Goal: Use online tool/utility: Use online tool/utility

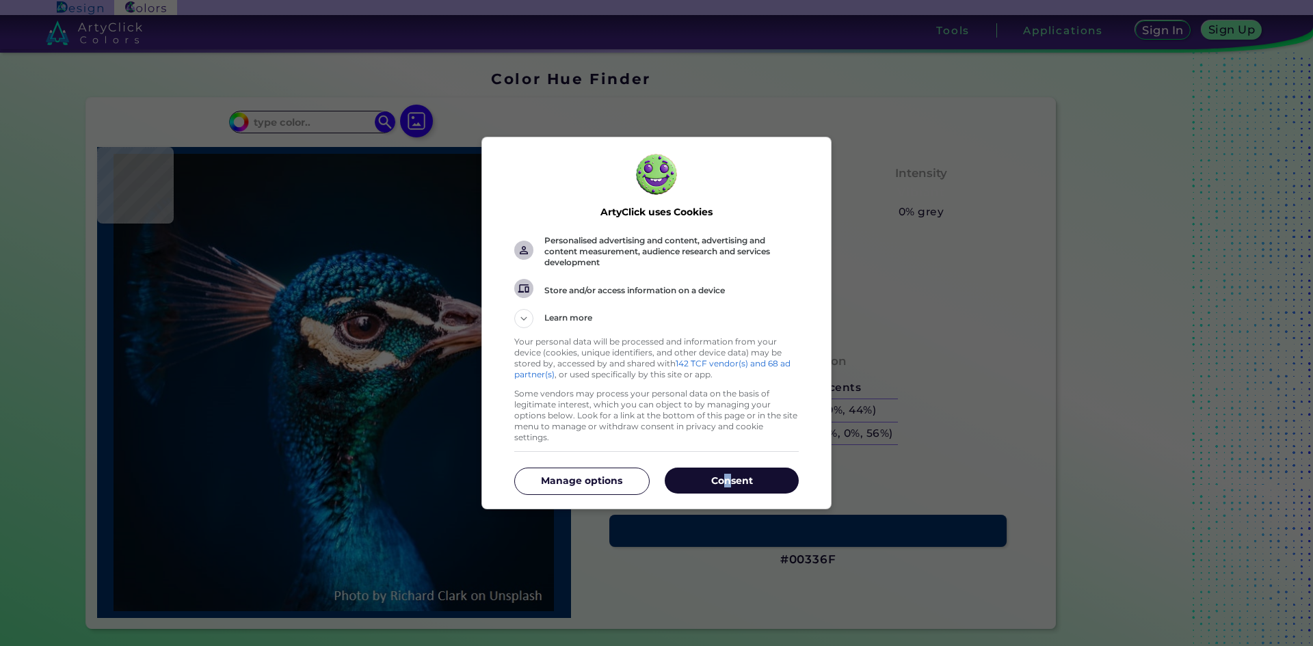
click at [728, 462] on div "Consent Manage options" at bounding box center [656, 481] width 285 height 46
click at [729, 482] on p "Consent" at bounding box center [732, 481] width 134 height 14
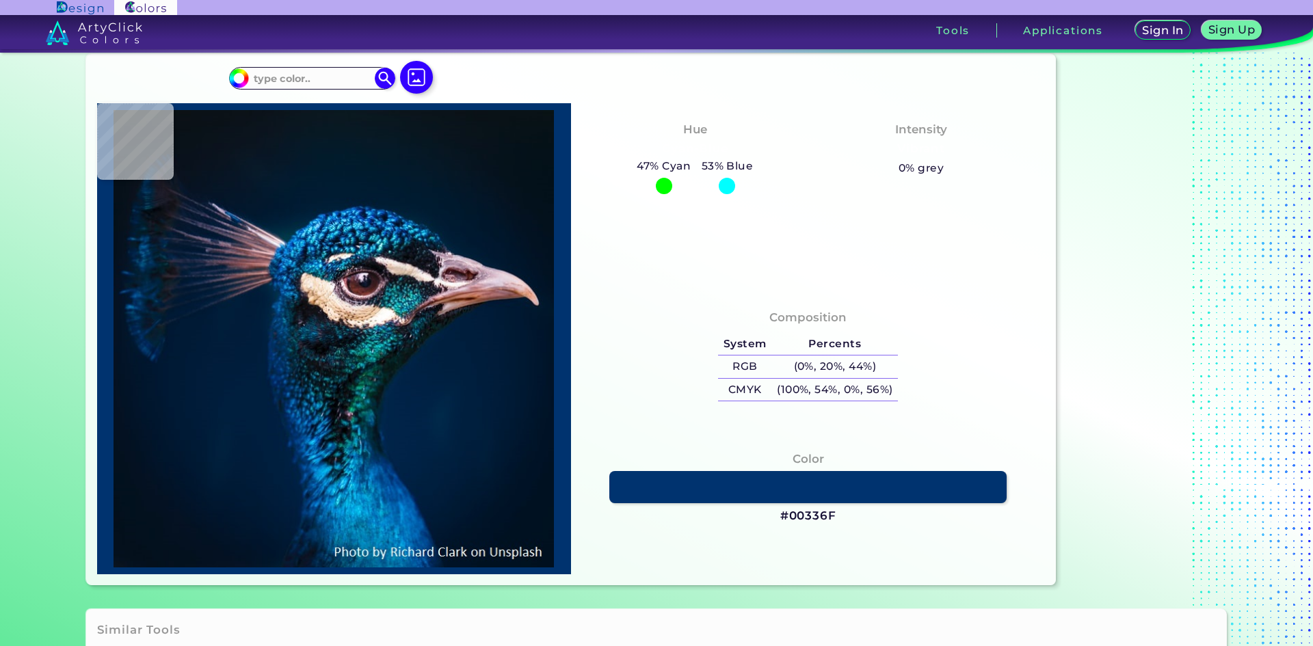
scroll to position [205, 0]
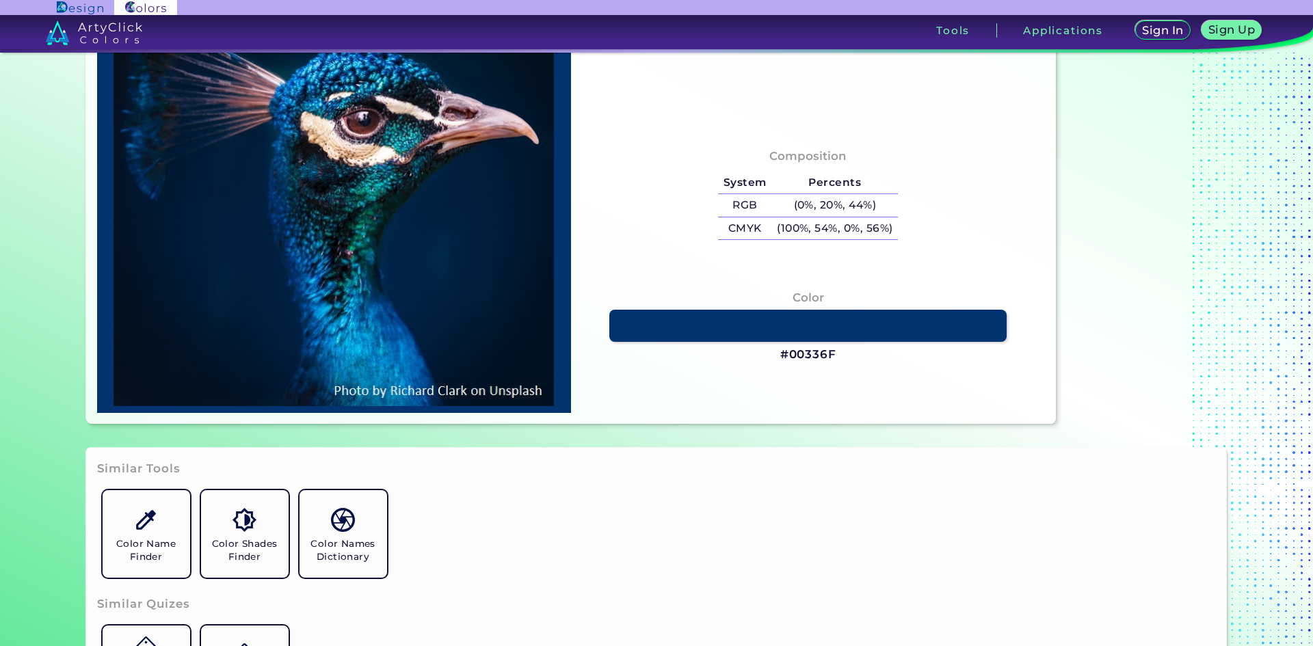
type input "#000000"
type input "#001226"
type input "#01152d"
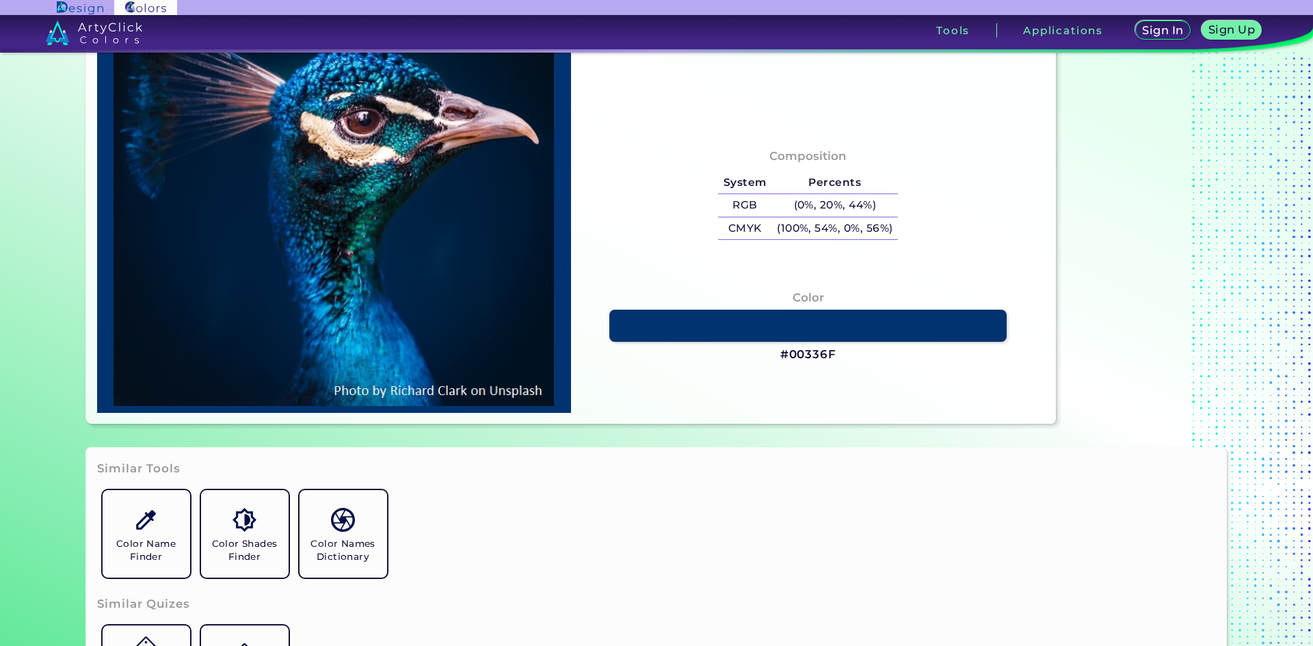
type input "#01152D"
type input "#00172f"
type input "#00172F"
type input "#001832"
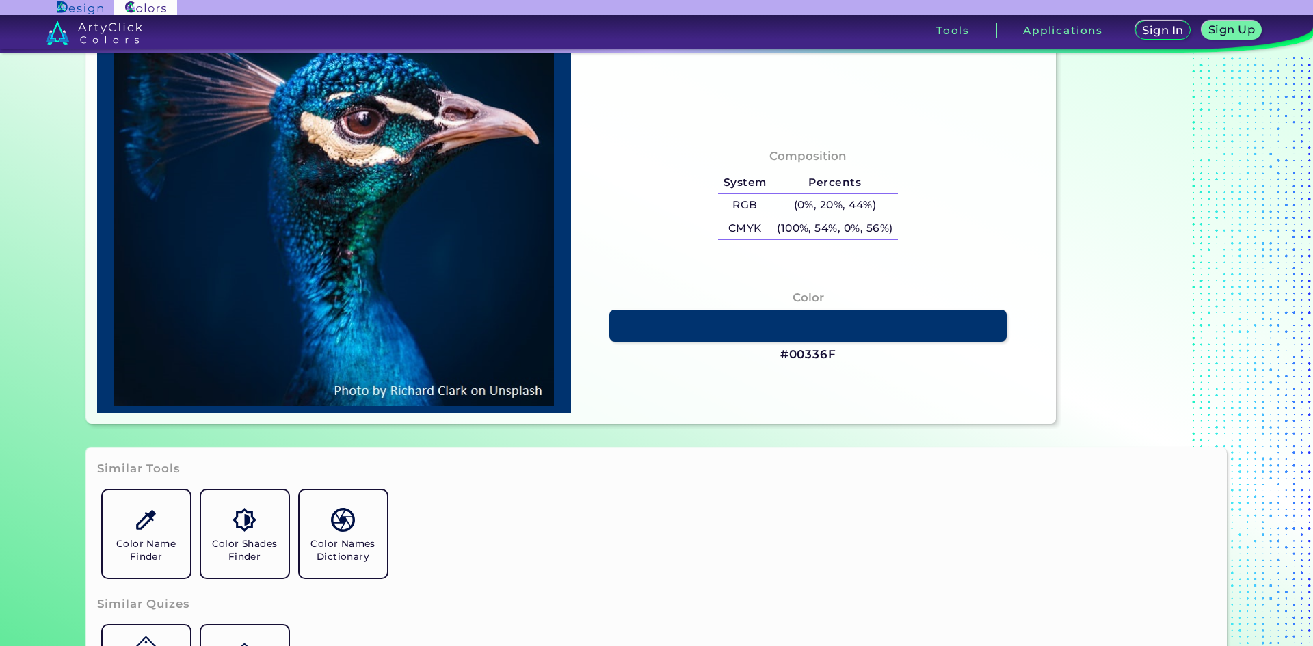
type input "#001932"
type input "#001a33"
type input "#001A33"
type input "#001a35"
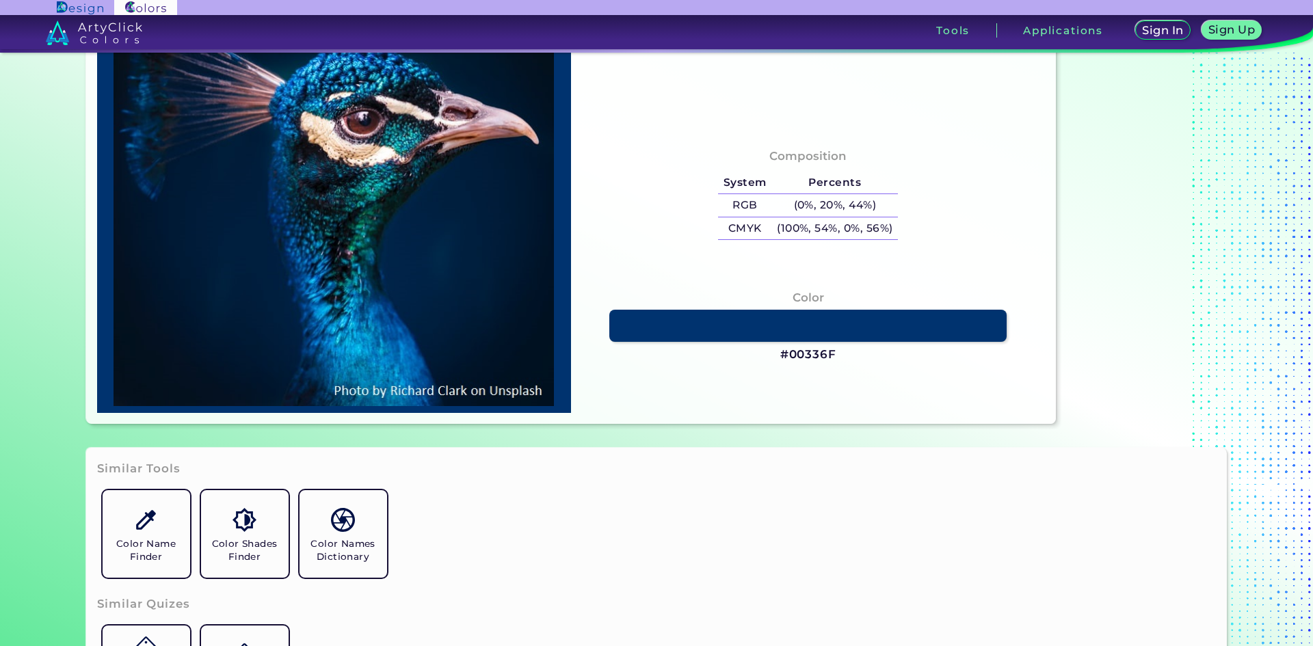
type input "#001A35"
type input "#001b39"
type input "#001B39"
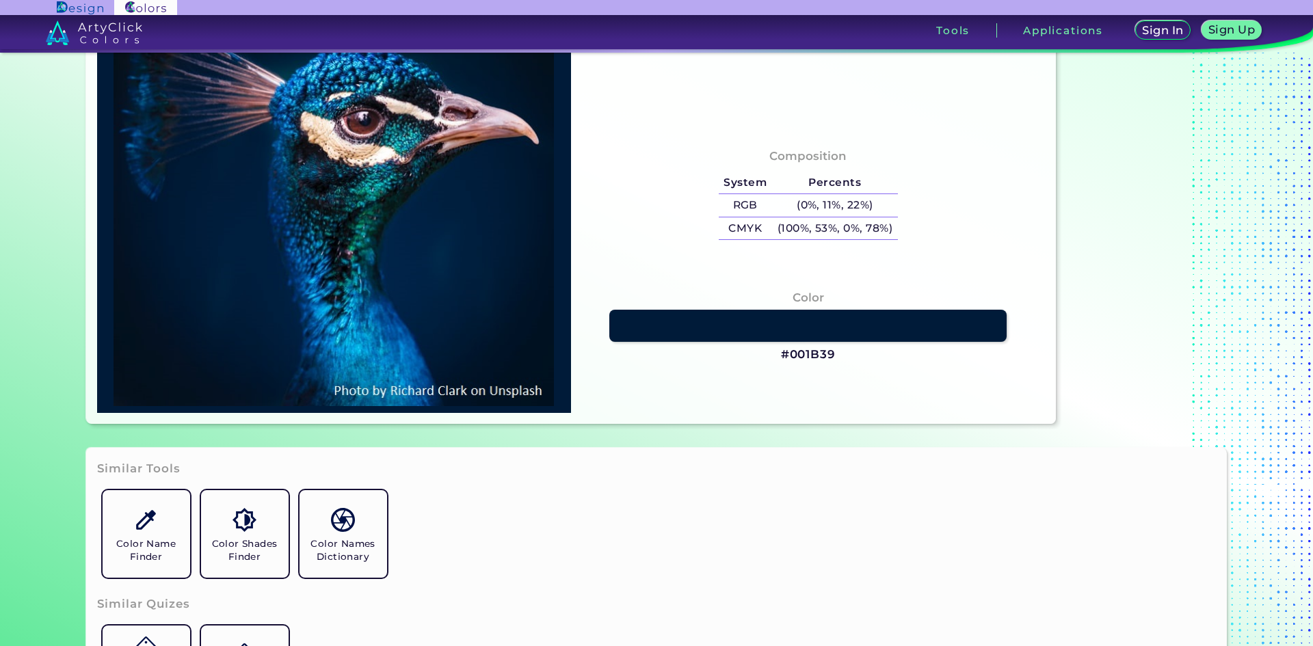
type input "#001d3b"
type input "#001D3B"
type input "#001f3e"
type input "#001F3E"
type input "#002141"
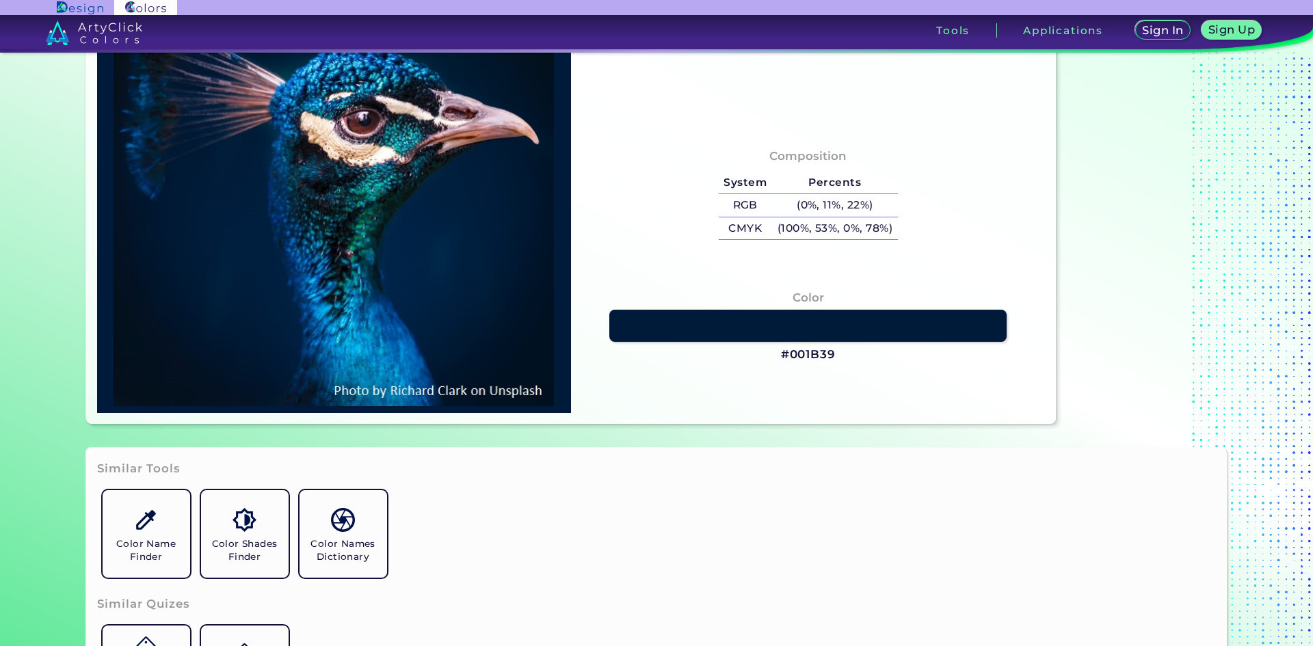
type input "#002141"
type input "#002144"
type input "#002247"
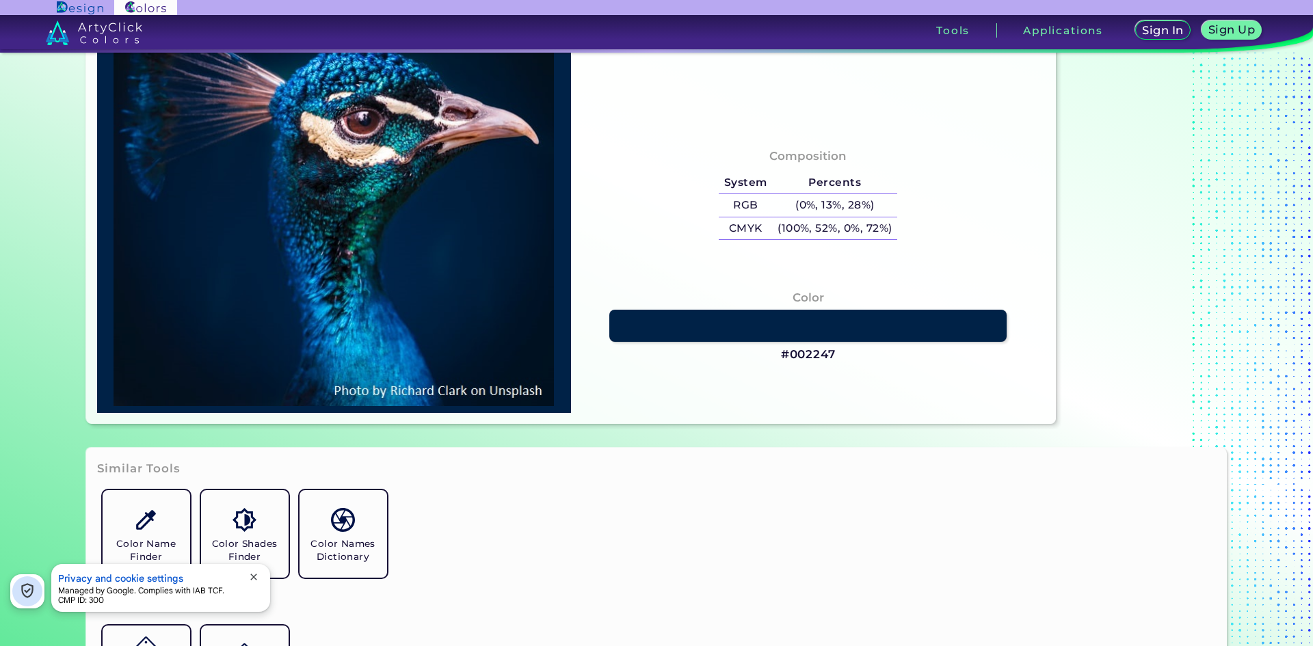
type input "#02353d"
type input "#02353D"
type input "#065f64"
type input "#065F64"
type input "#025843"
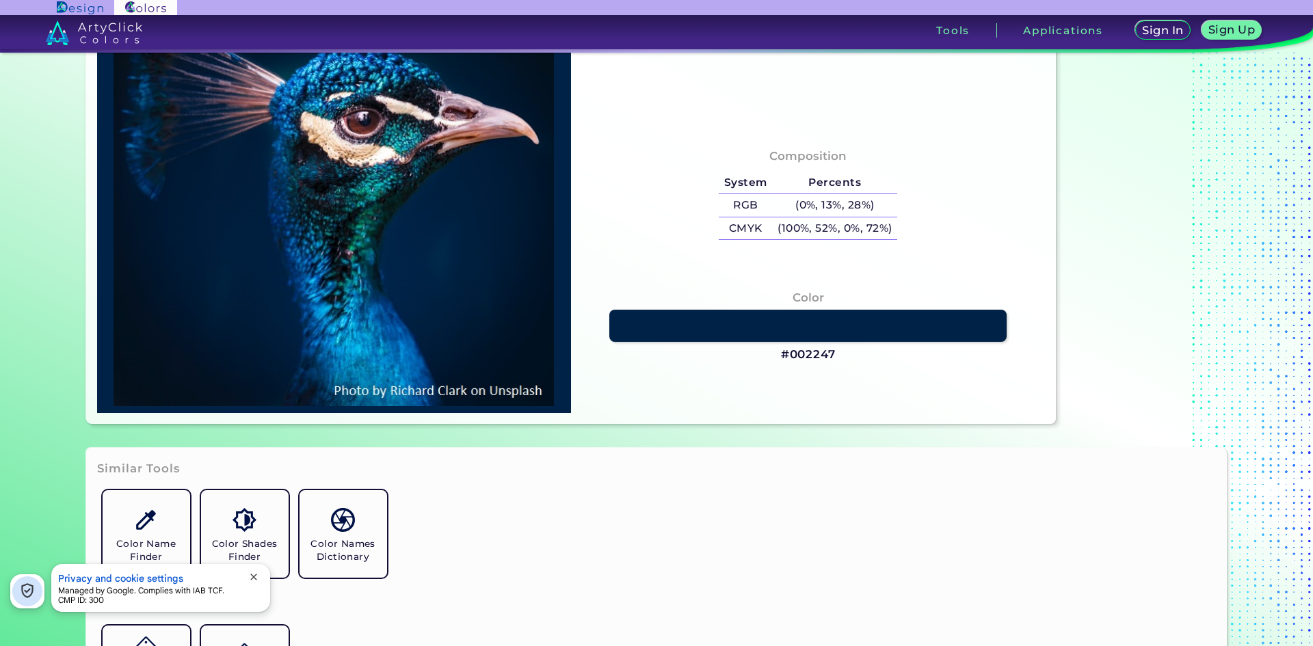
type input "#025843"
type input "#094a53"
type input "#094A53"
type input "#002e37"
type input "#002E37"
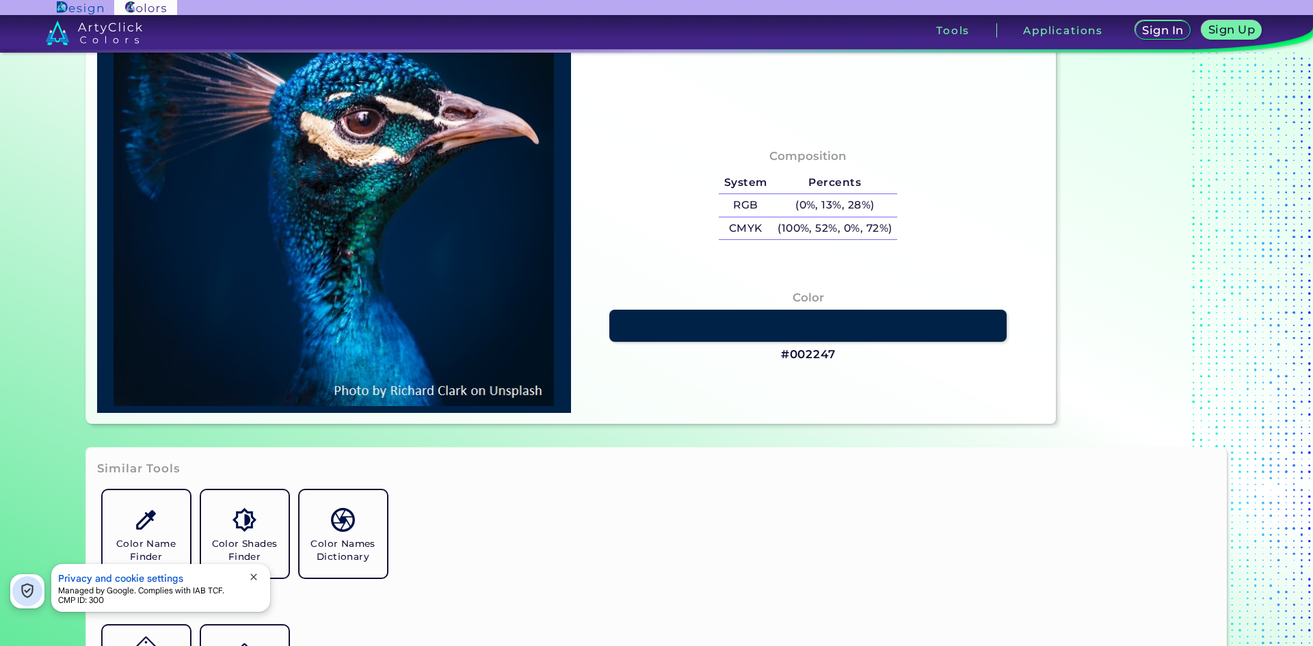
type input "#012d28"
type input "#012D28"
type input "#01181a"
type input "#01181A"
type input "#06161c"
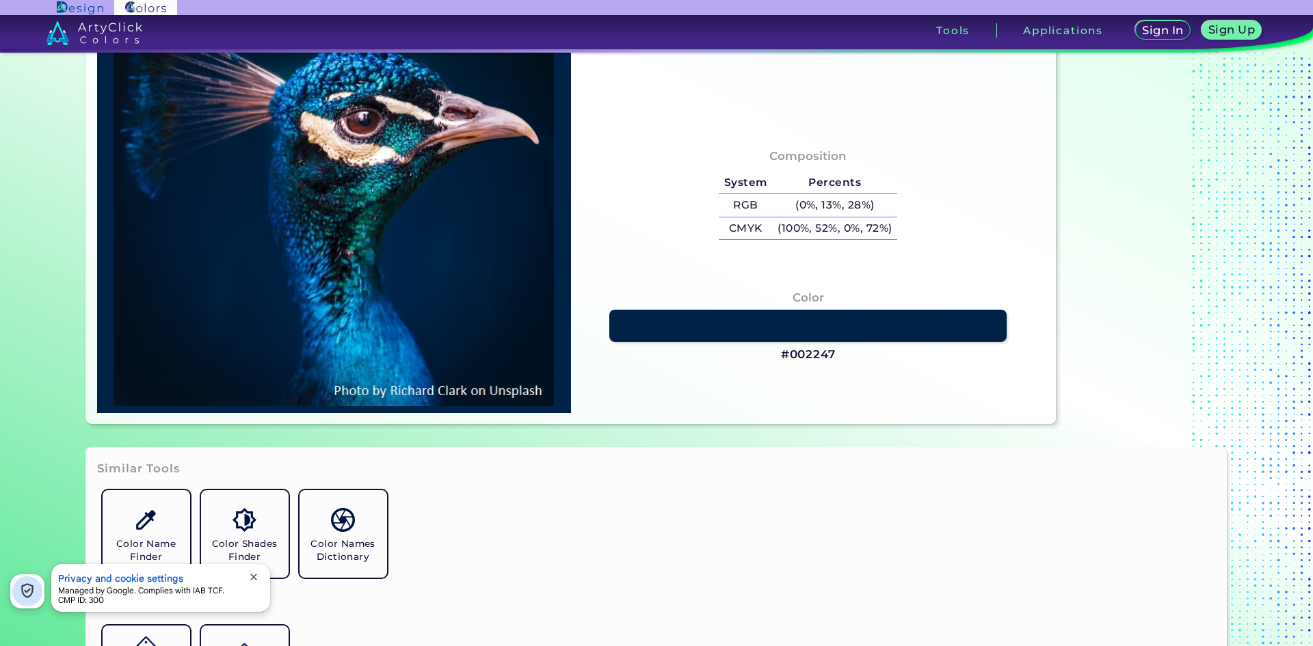
type input "#06161C"
type input "#053c47"
type input "#053C47"
type input "#053840"
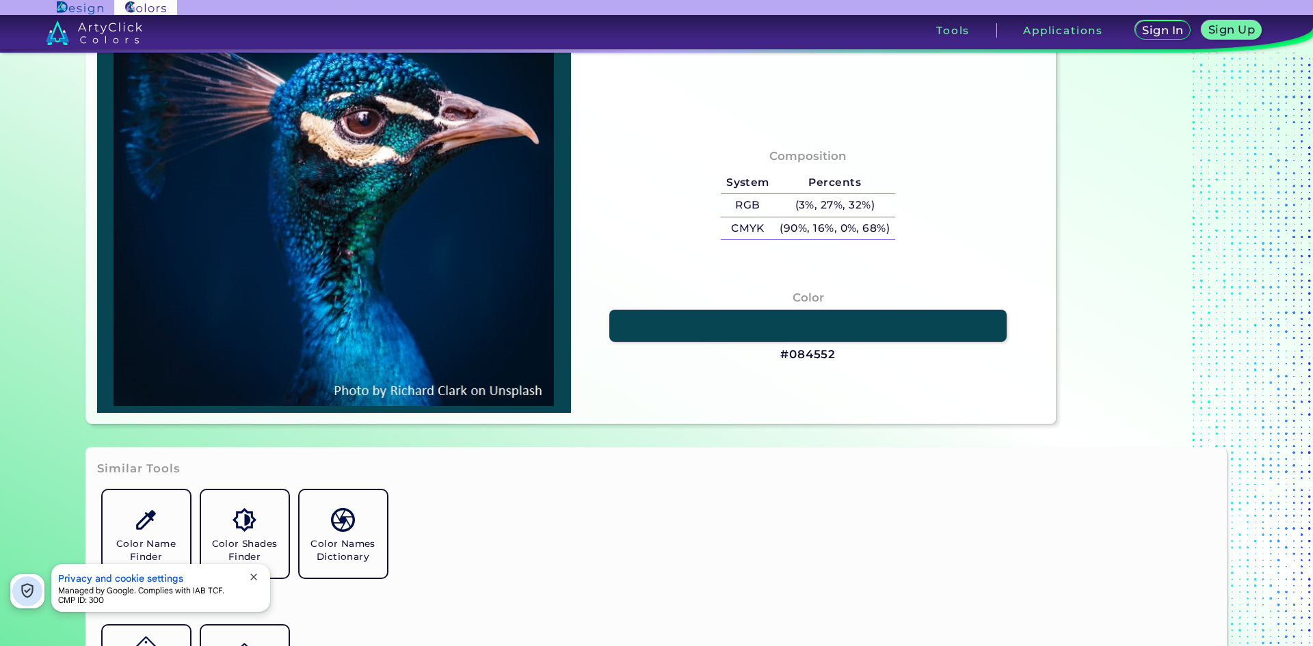
type input "#084552"
type input "#122023"
type input "#04070f"
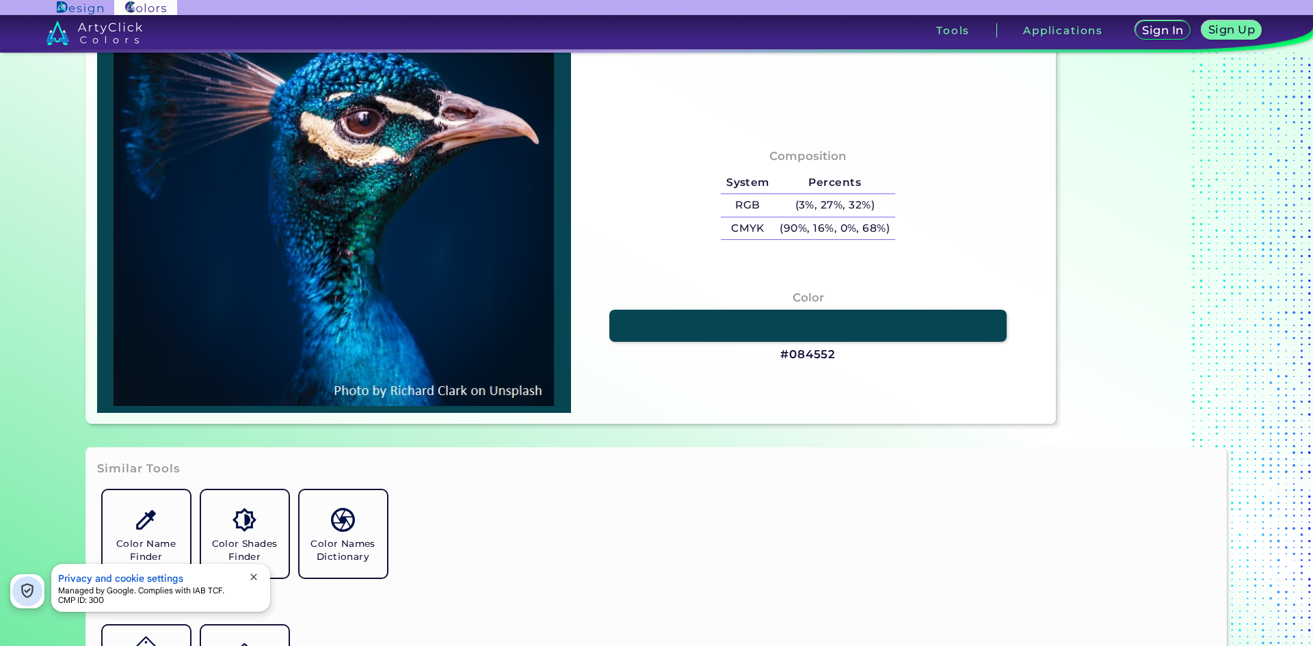
type input "#04070F"
type input "#0a0c12"
type input "#0A0C12"
type input "#08131c"
type input "#08131C"
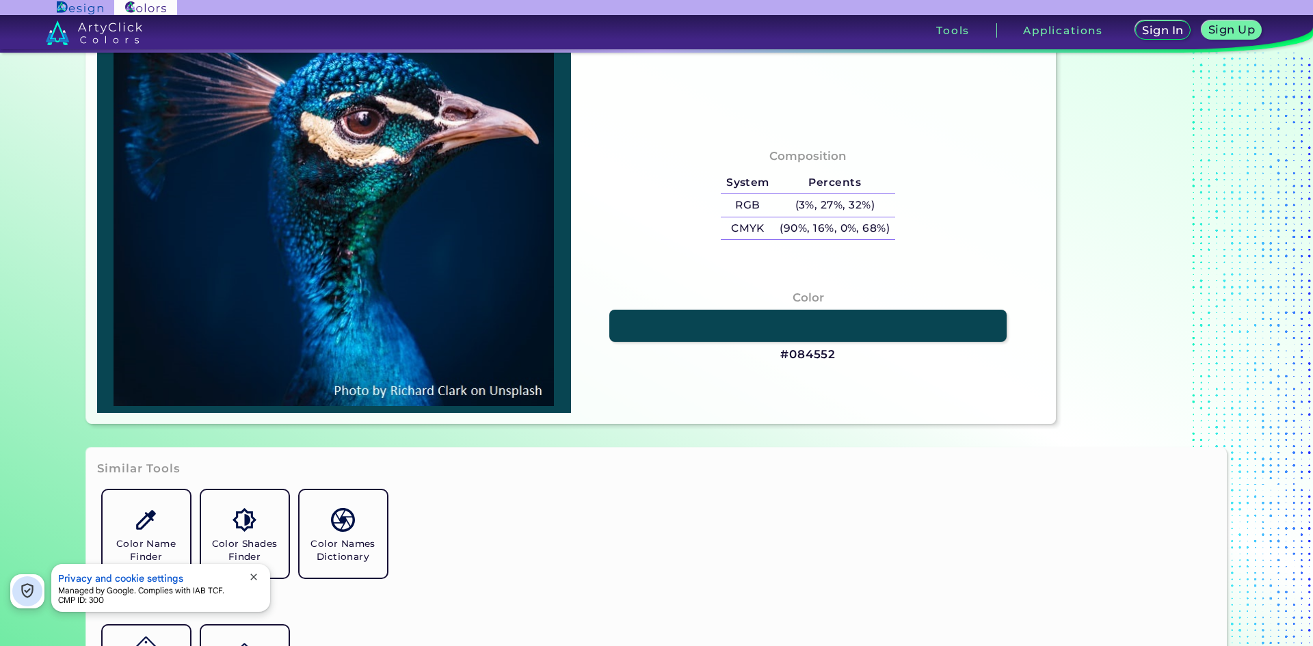
type input "#0f2d3e"
type input "#0F2D3E"
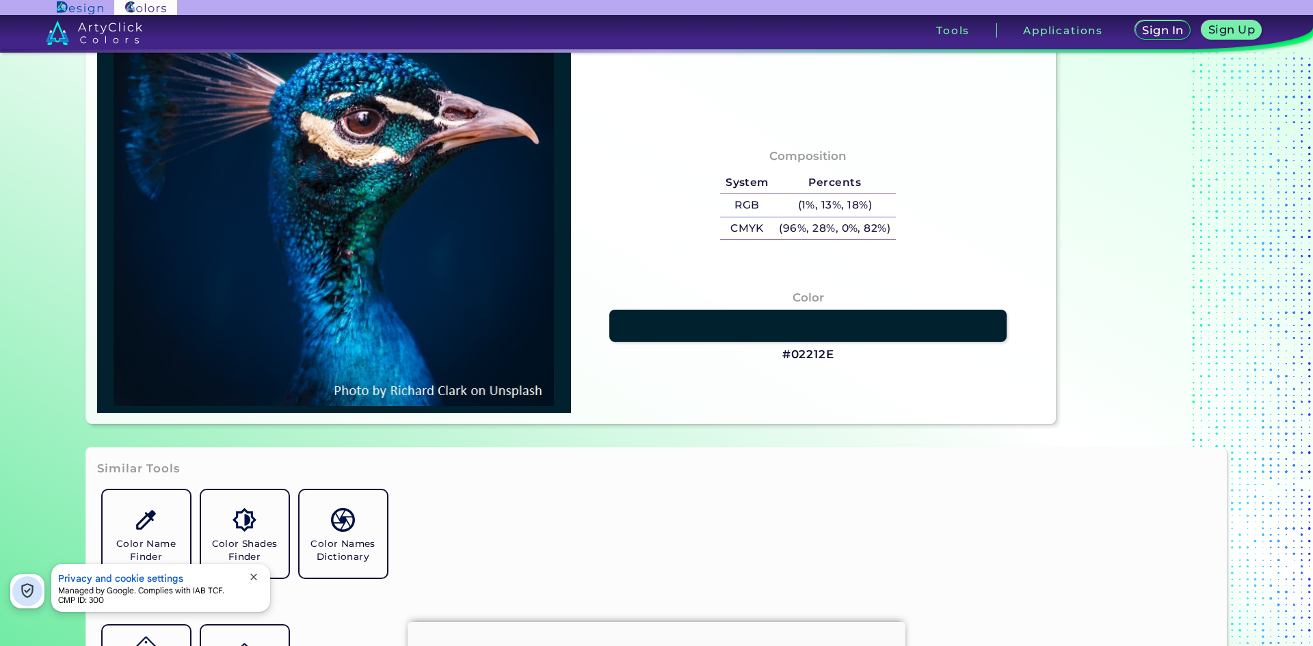
type input "#02212e"
type input "#02212E"
type input "#eacab4"
type input "#EACAB4"
type input "#090f24"
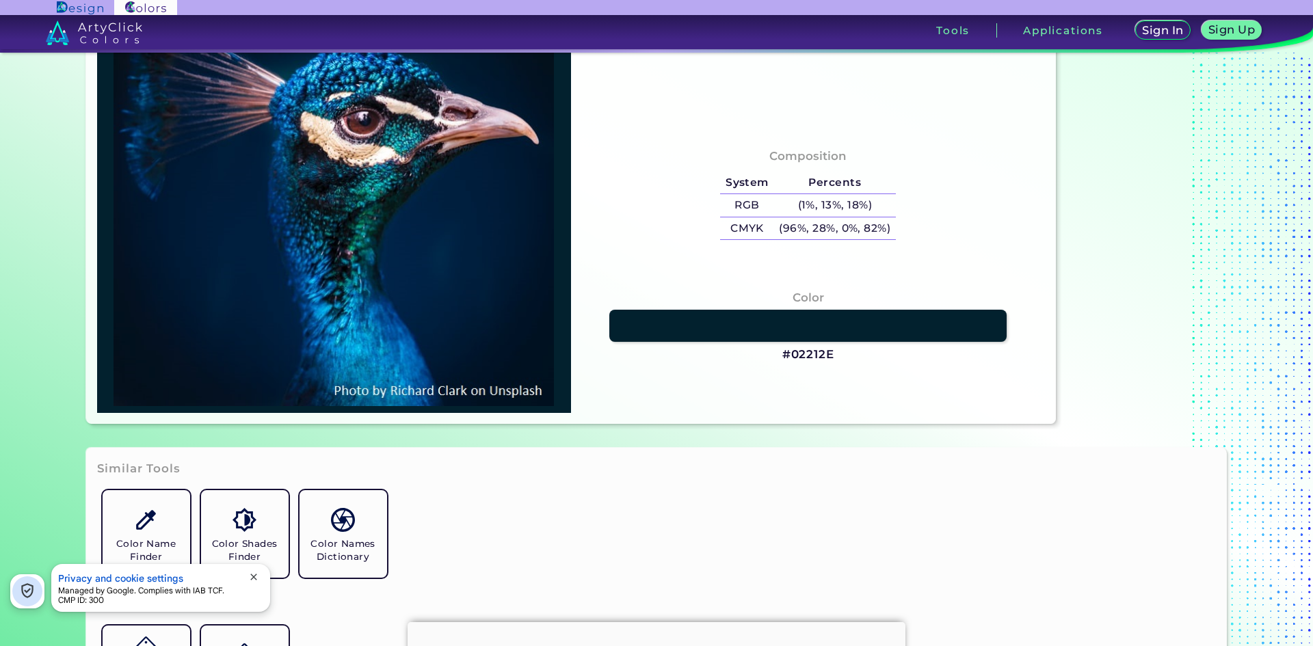
type input "#090F24"
type input "#5e5c71"
type input "#5E5C71"
type input "#5f5368"
type input "#5F5368"
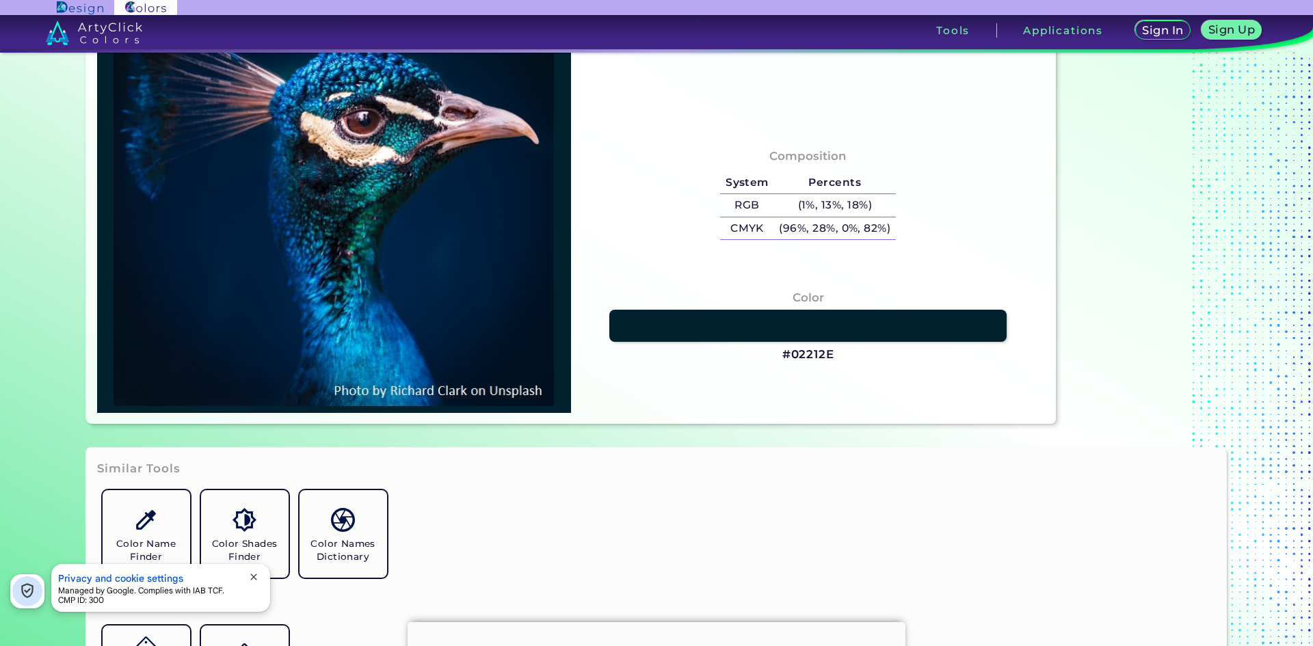
type input "#392c3d"
type input "#392C3D"
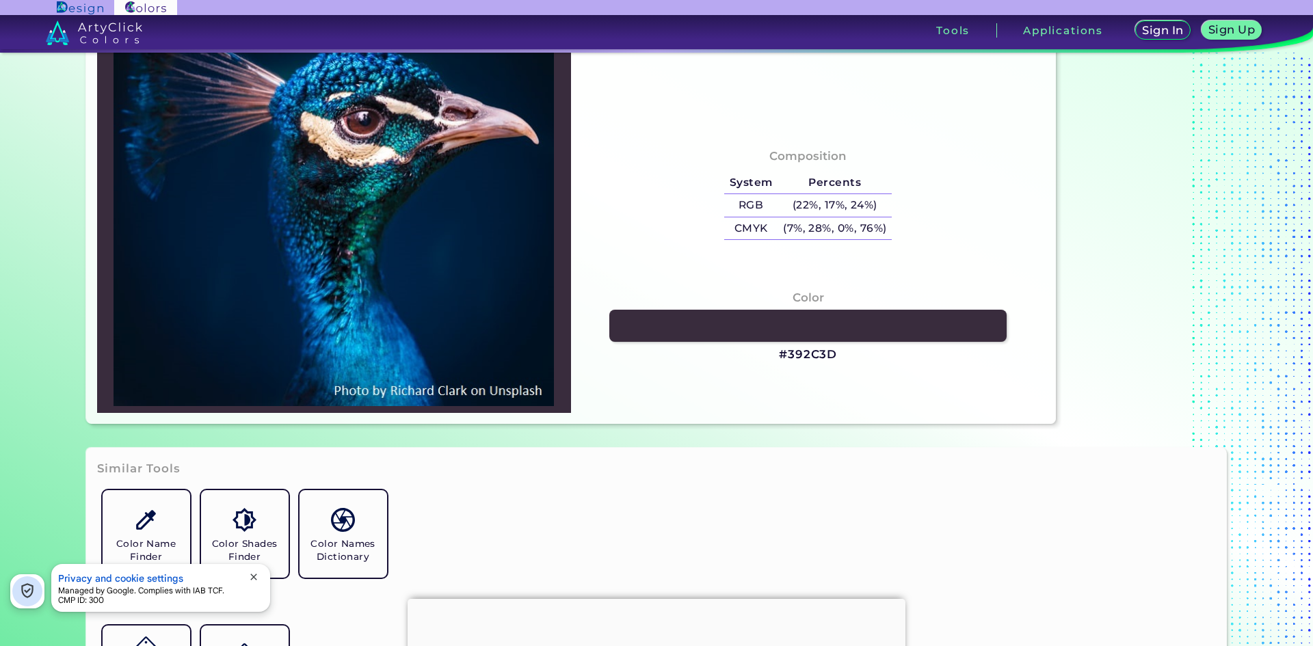
type input "#221424"
type input "#251a27"
type input "#251A27"
type input "#281c25"
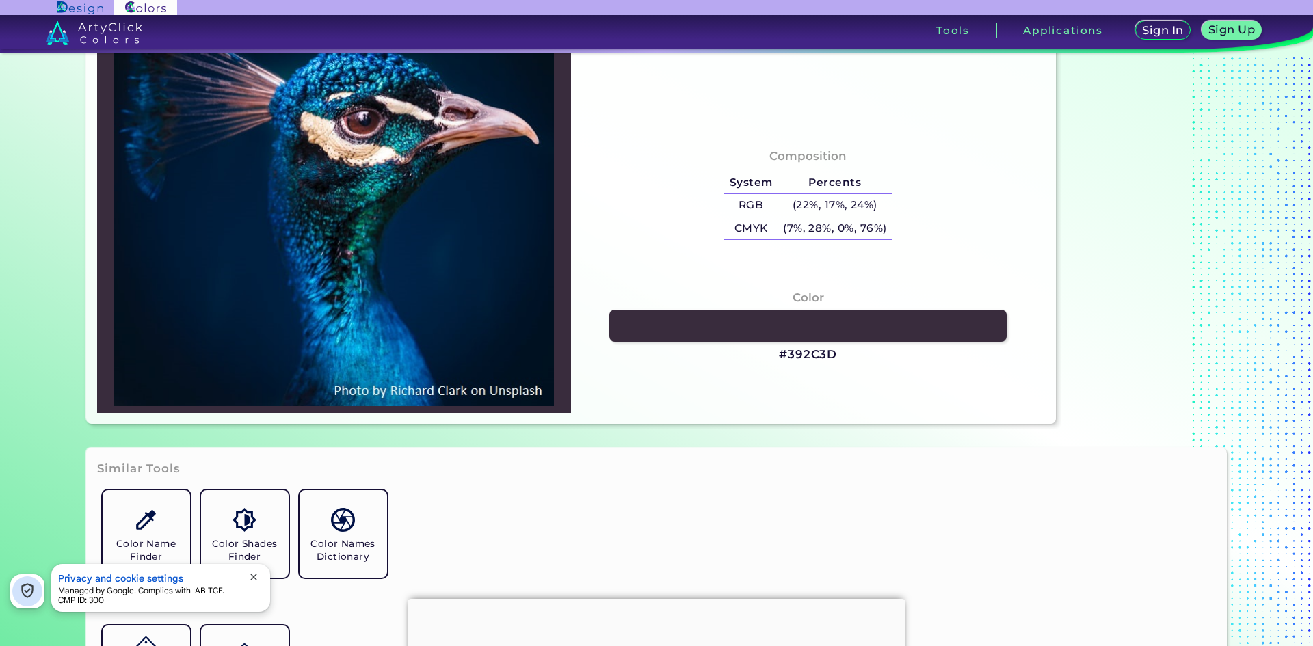
type input "#281C25"
type input "#261620"
type input "#101519"
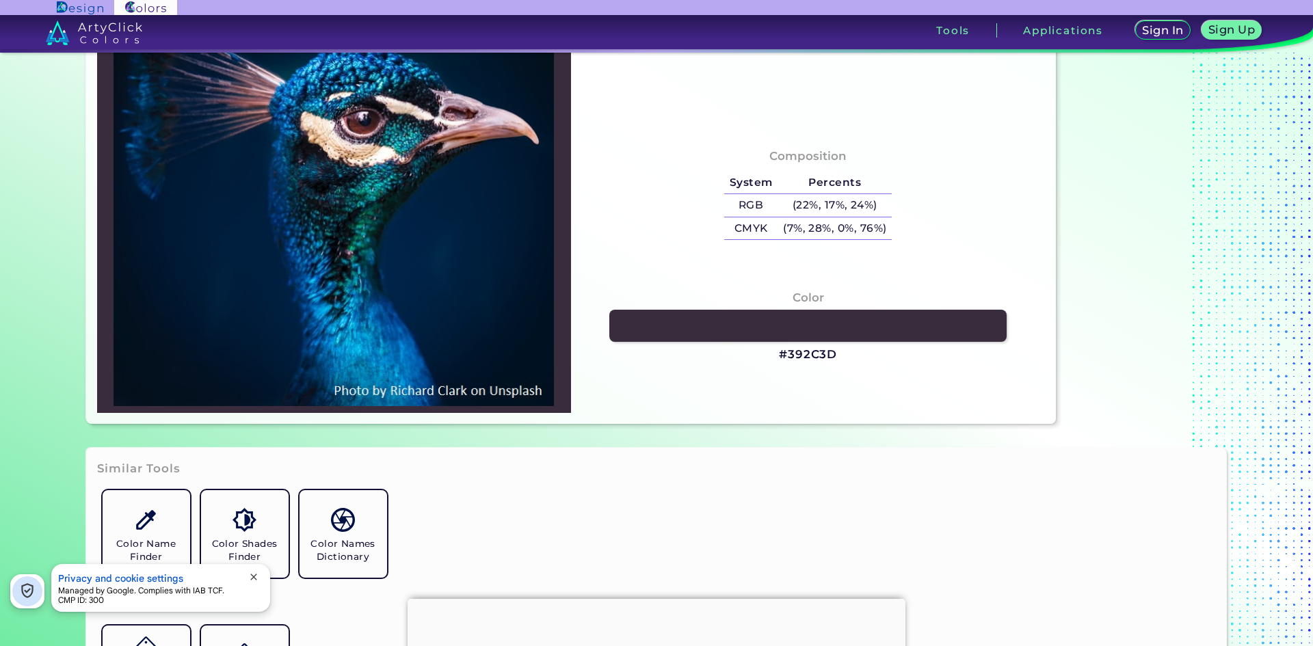
type input "#143956"
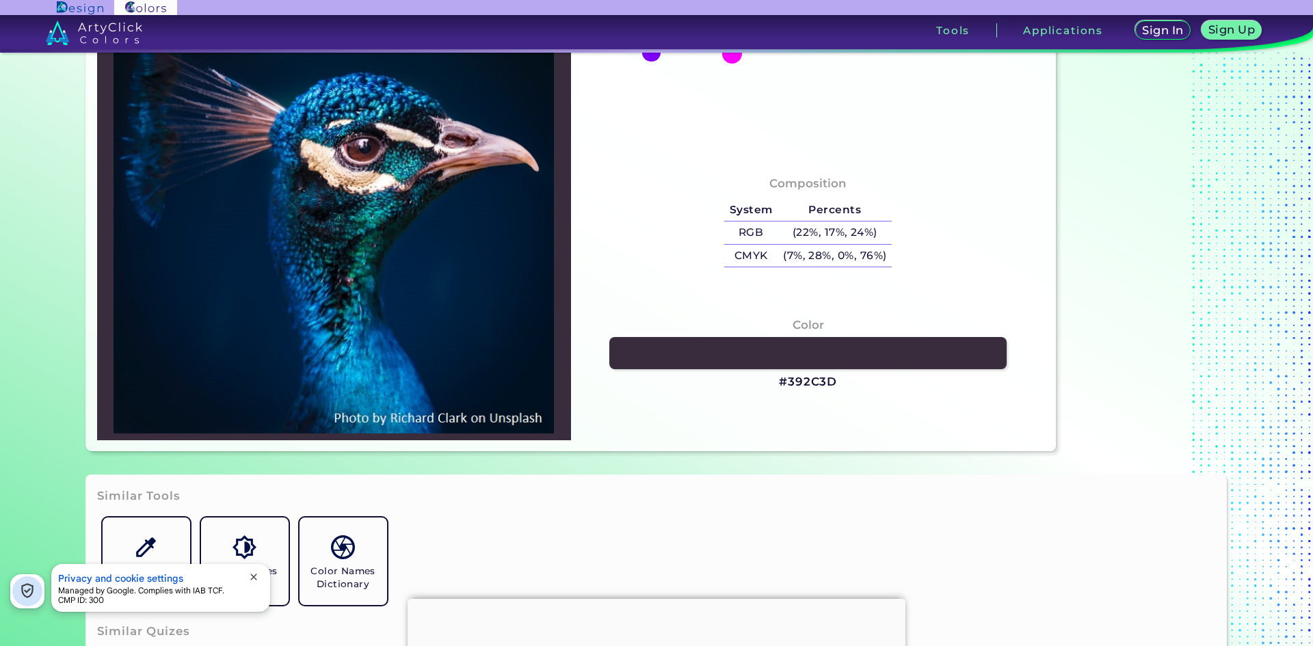
type input "#074d6b"
type input "#074D6B"
type input "#032241"
type input "#0e81b5"
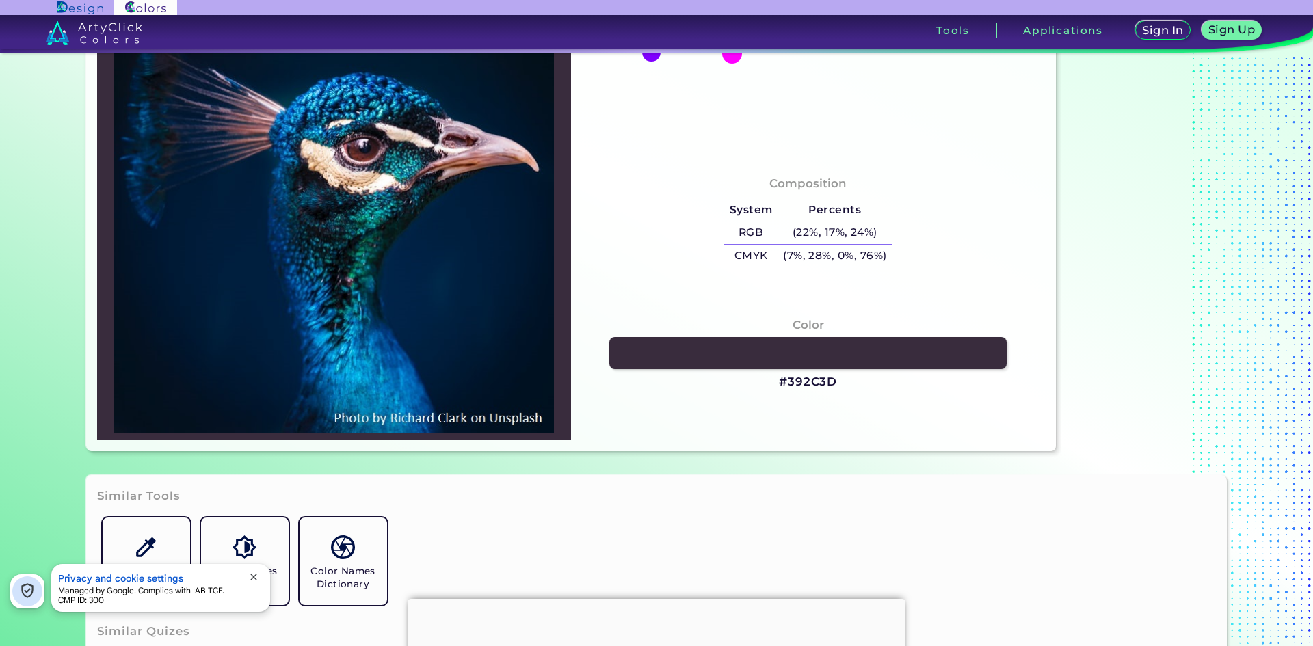
type input "#0E81B5"
type input "#033063"
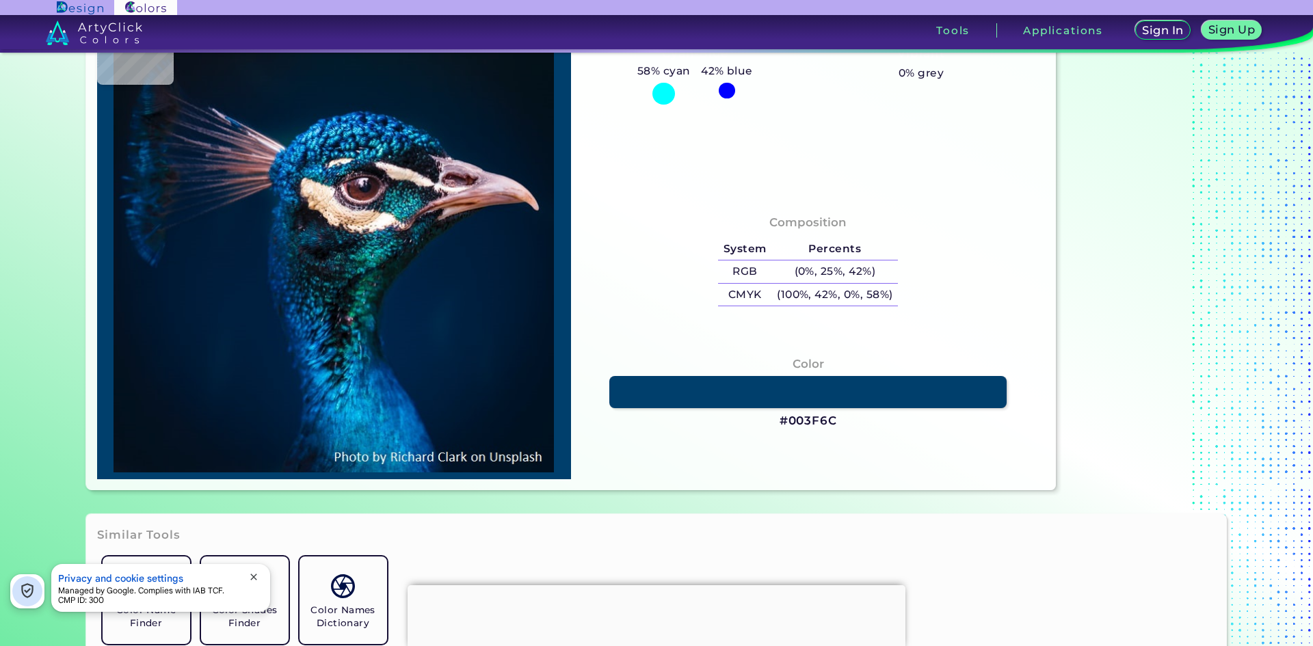
type input "#003f6c"
type input "#003F6C"
type input "#033768"
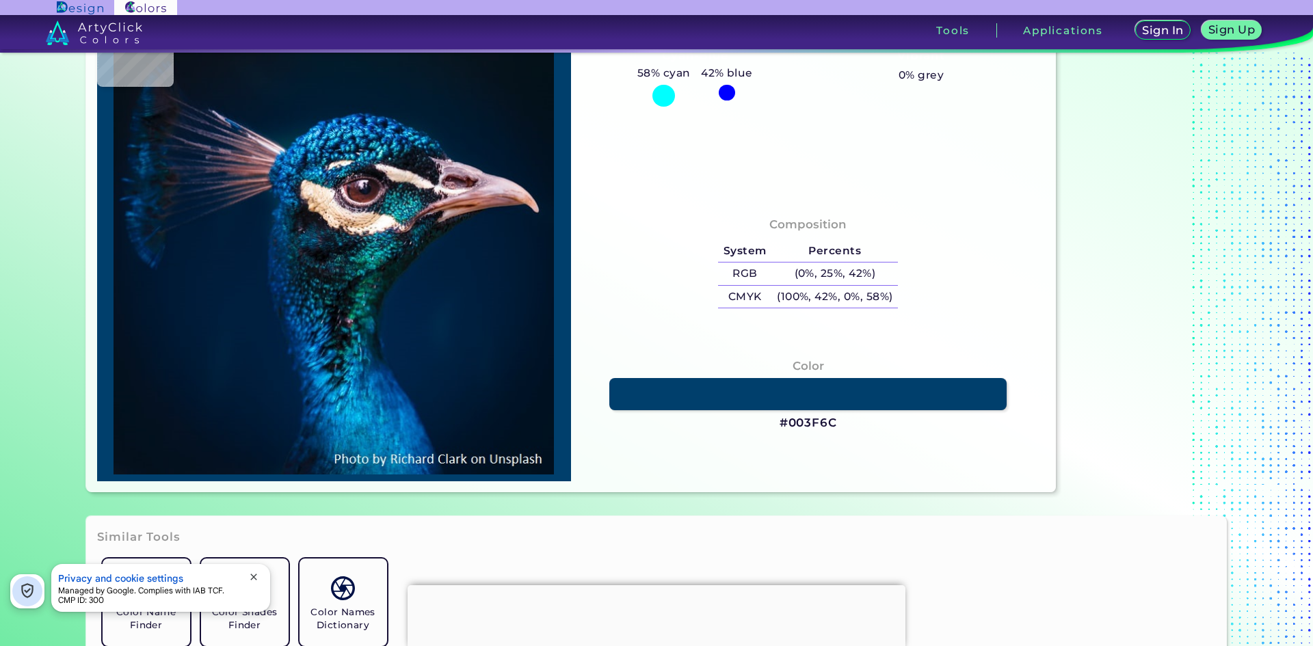
type input "#044a6d"
type input "#044A6D"
type input "#0e3b56"
type input "#0E3B56"
type input "#80859d"
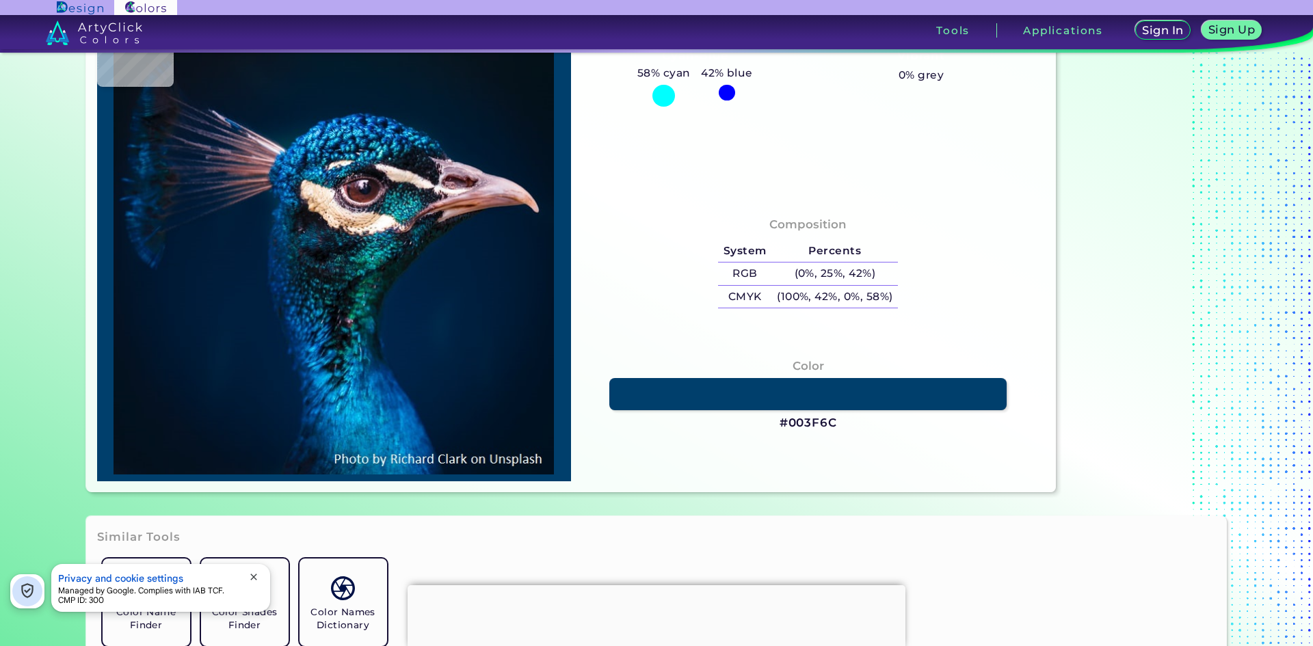
type input "#80859D"
type input "#1a2b4e"
type input "#1A2B4E"
type input "#296289"
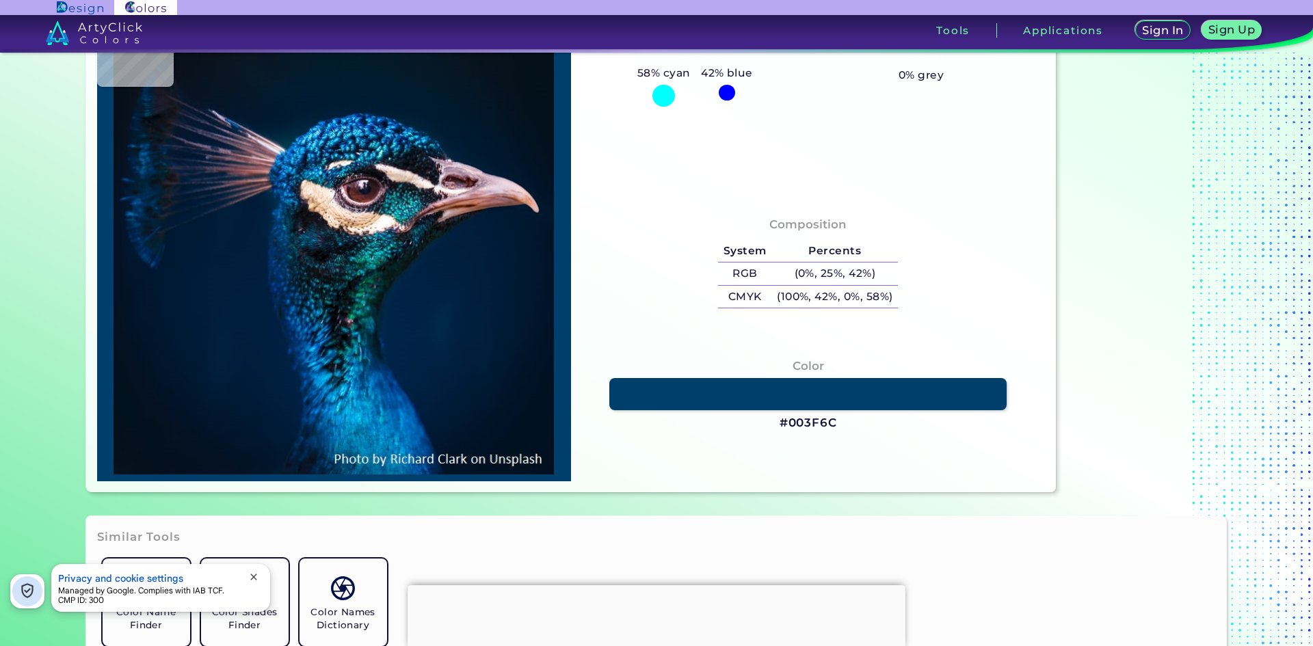
type input "#759bb3"
type input "#759BB3"
type input "#b8def4"
type input "#B8DEF4"
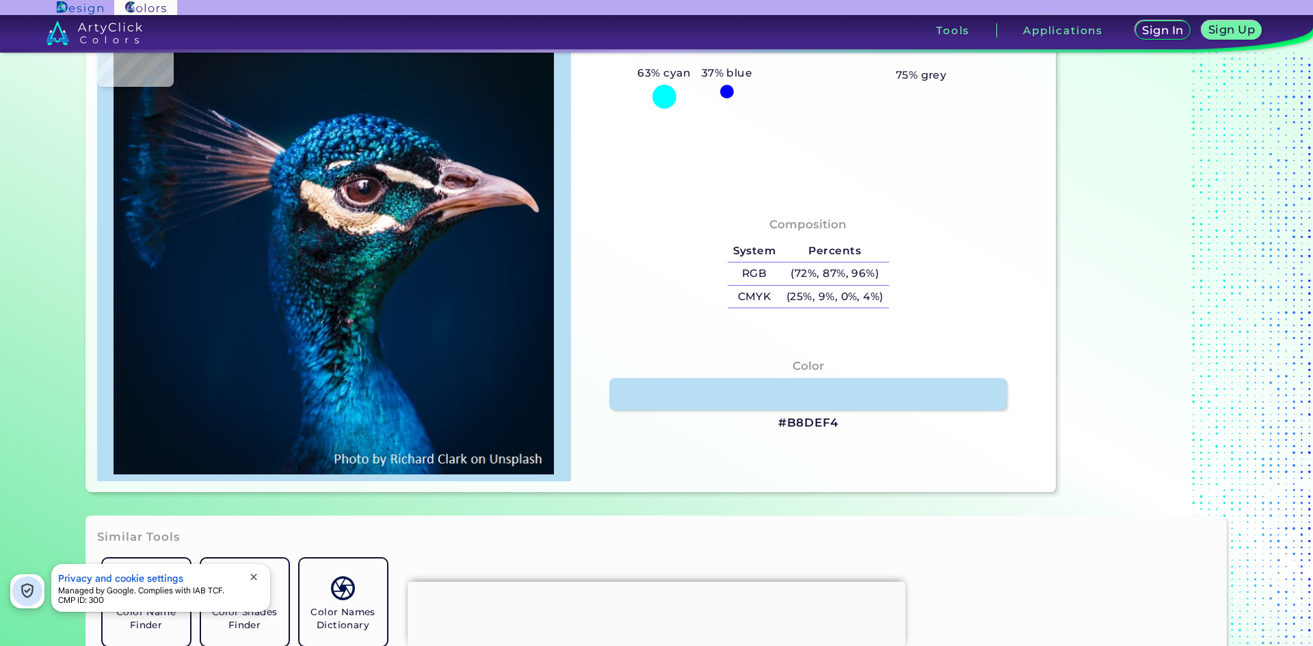
type input "#87adc6"
type input "#87ADC6"
type input "#446e8d"
type input "#446E8D"
type input "#004869"
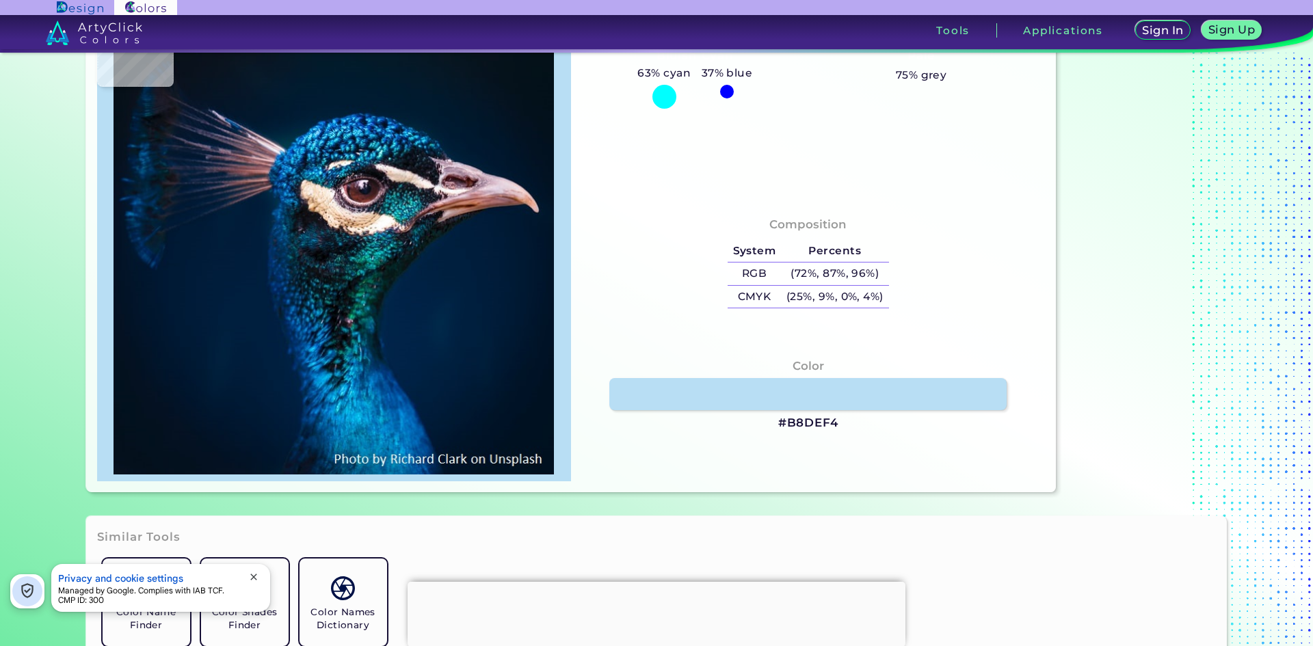
type input "#004869"
type input "#095384"
type input "#011f40"
type input "#011F40"
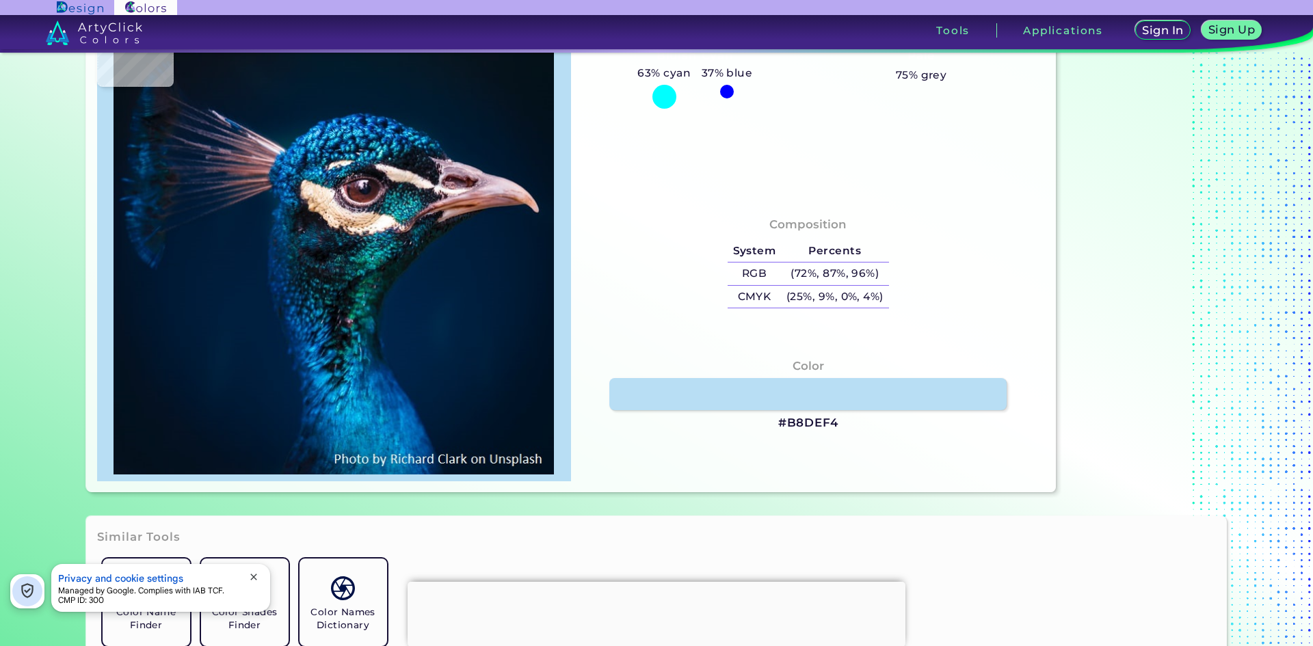
type input "#0e3a48"
type input "#0E3A48"
type input "#292d3e"
type input "#292D3E"
type input "#382e3d"
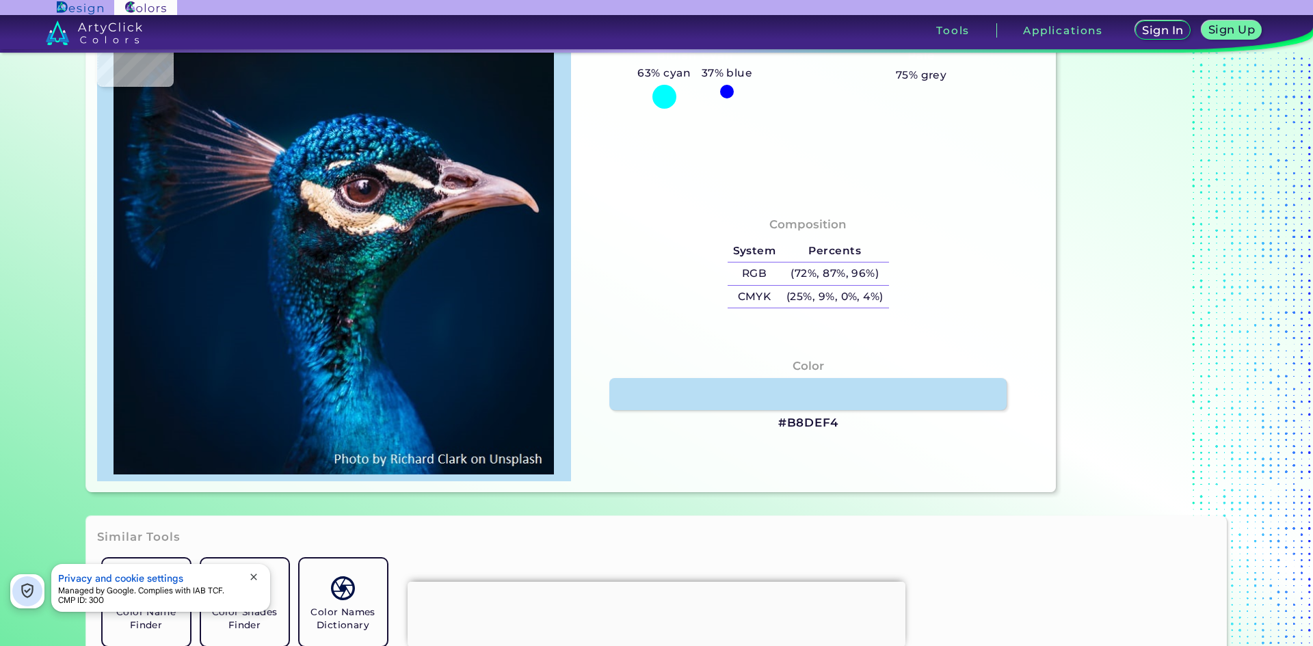
type input "#382E3D"
type input "#2d2f3a"
type input "#2D2F3A"
type input "#0f252e"
type input "#0F252E"
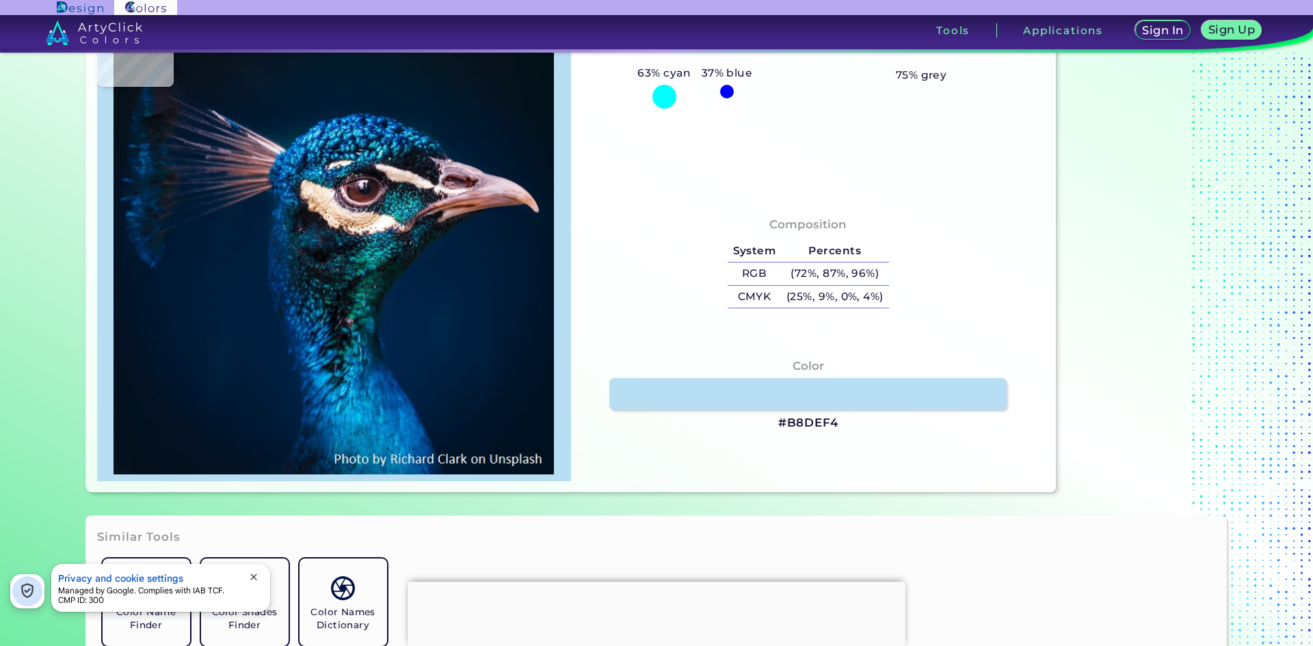
type input "#0f1922"
type input "#0F1922"
type input "#0a0c18"
type input "#0A0C18"
type input "#0b1520"
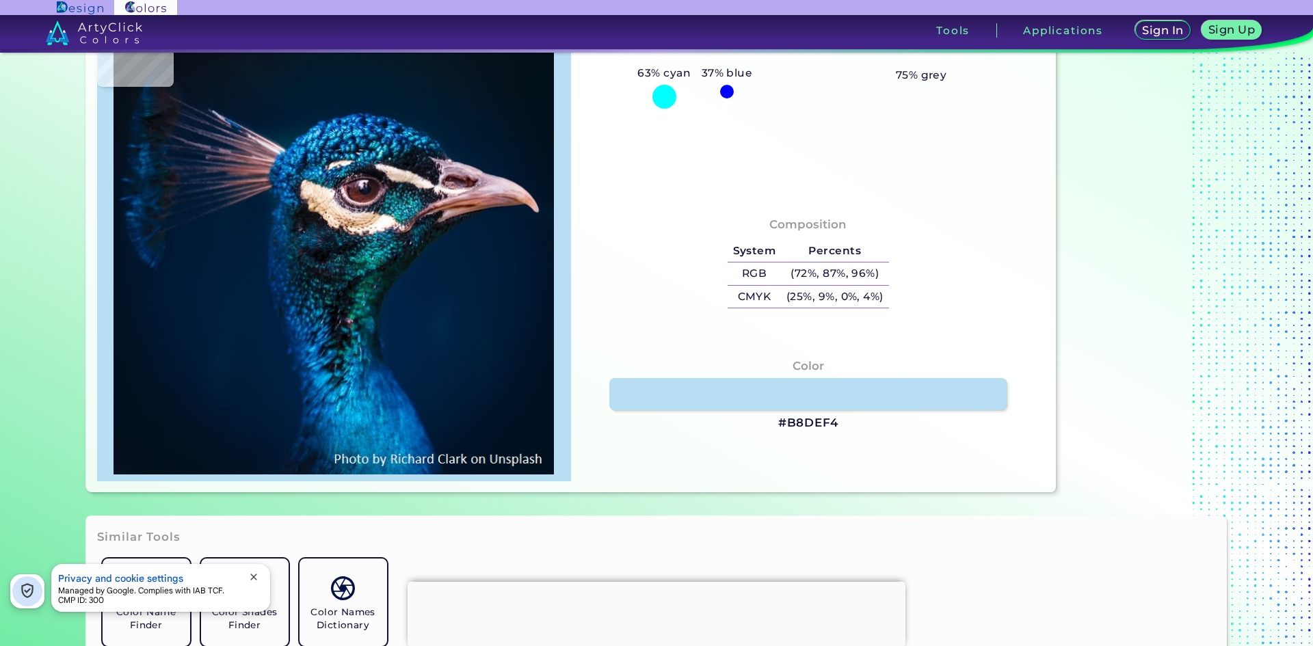
type input "#0B1520"
type input "#b298a9"
type input "#B298A9"
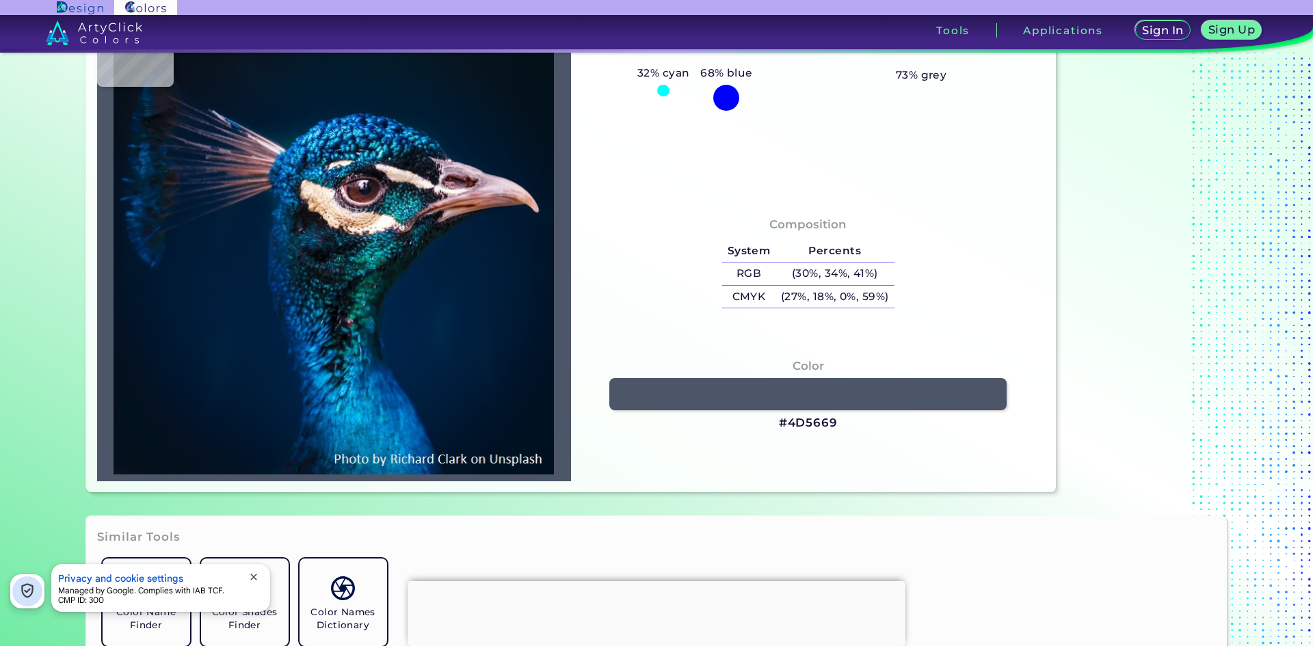
type input "#4d5669"
type input "#4D5669"
type input "#032039"
type input "#012138"
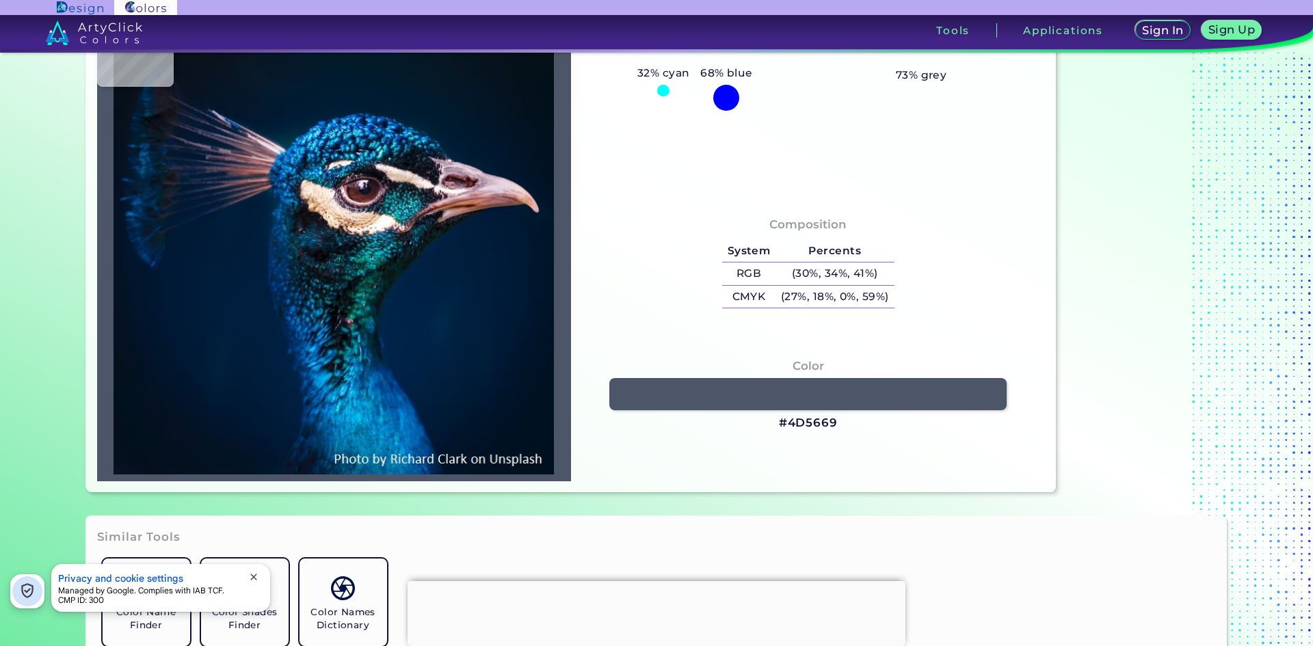
type input "#012138"
type input "#002039"
type input "#00213a"
type input "#00213A"
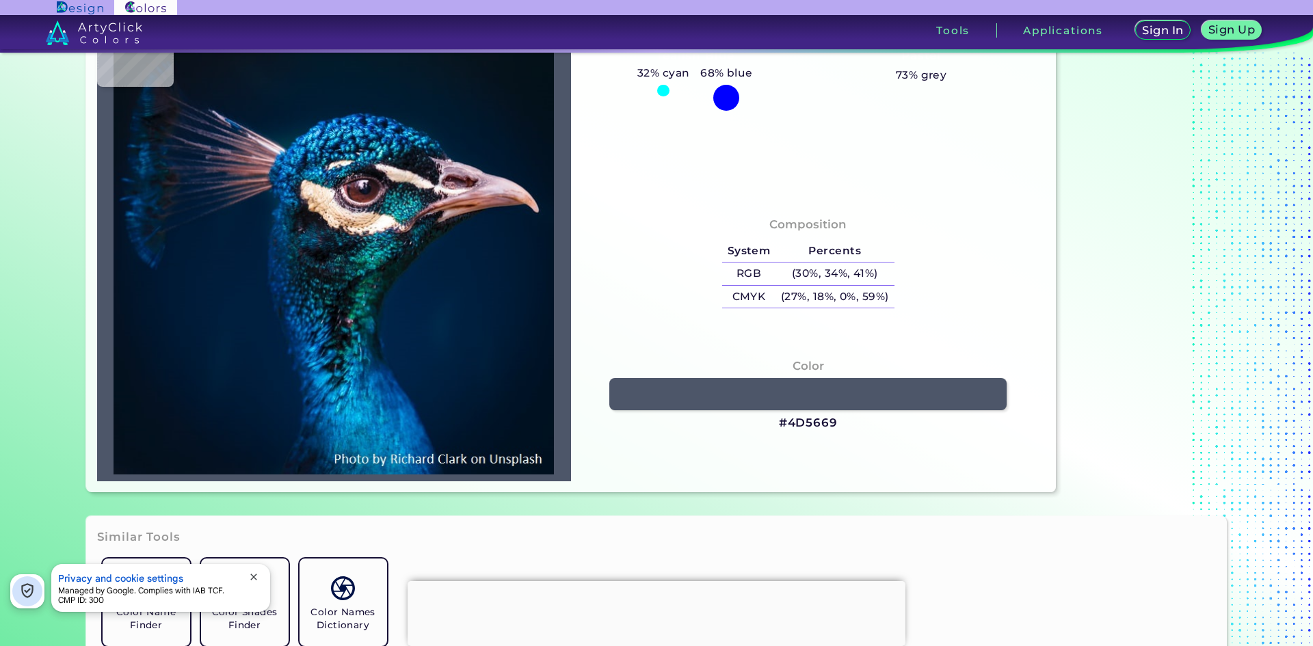
type input "#00213b"
type input "#00213B"
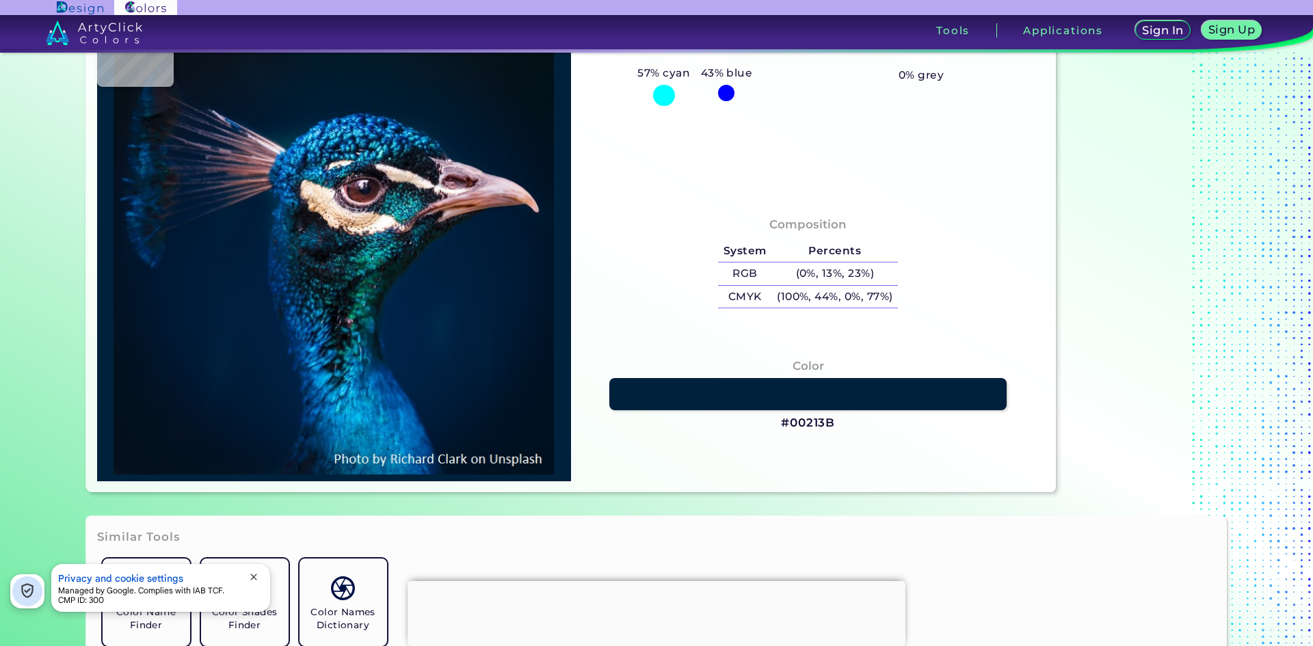
type input "#00223d"
type input "#00223D"
type input "#00233d"
type input "#00233D"
type input "#00233c"
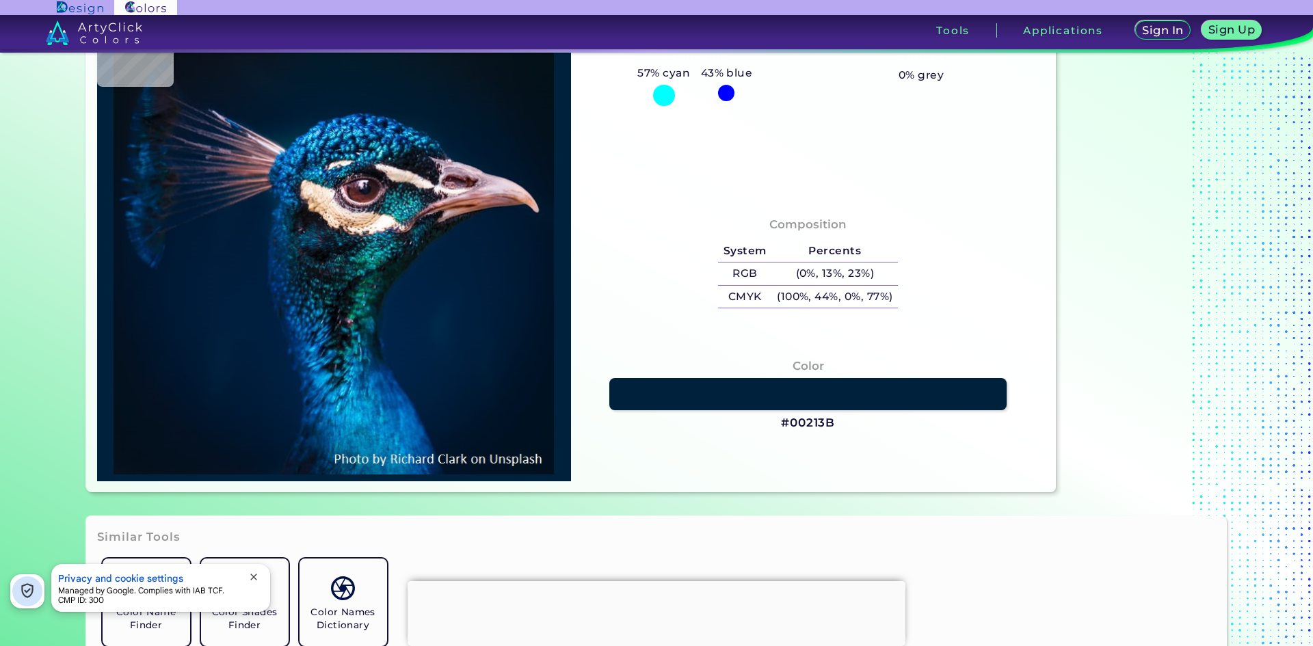
type input "#00233C"
type input "#062740"
type input "#81778d"
type input "#81778D"
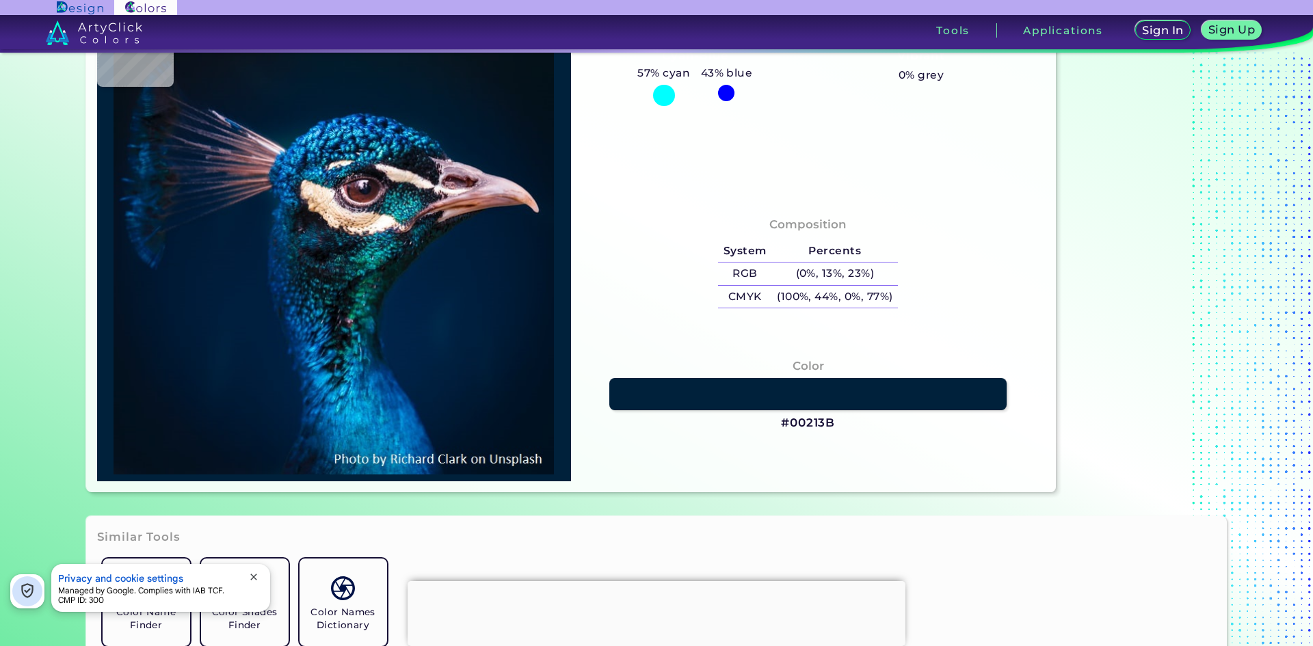
type input "#c5b0c1"
type input "#C5B0C1"
type input "#b89bb0"
type input "#B89BB0"
type input "#cbafbe"
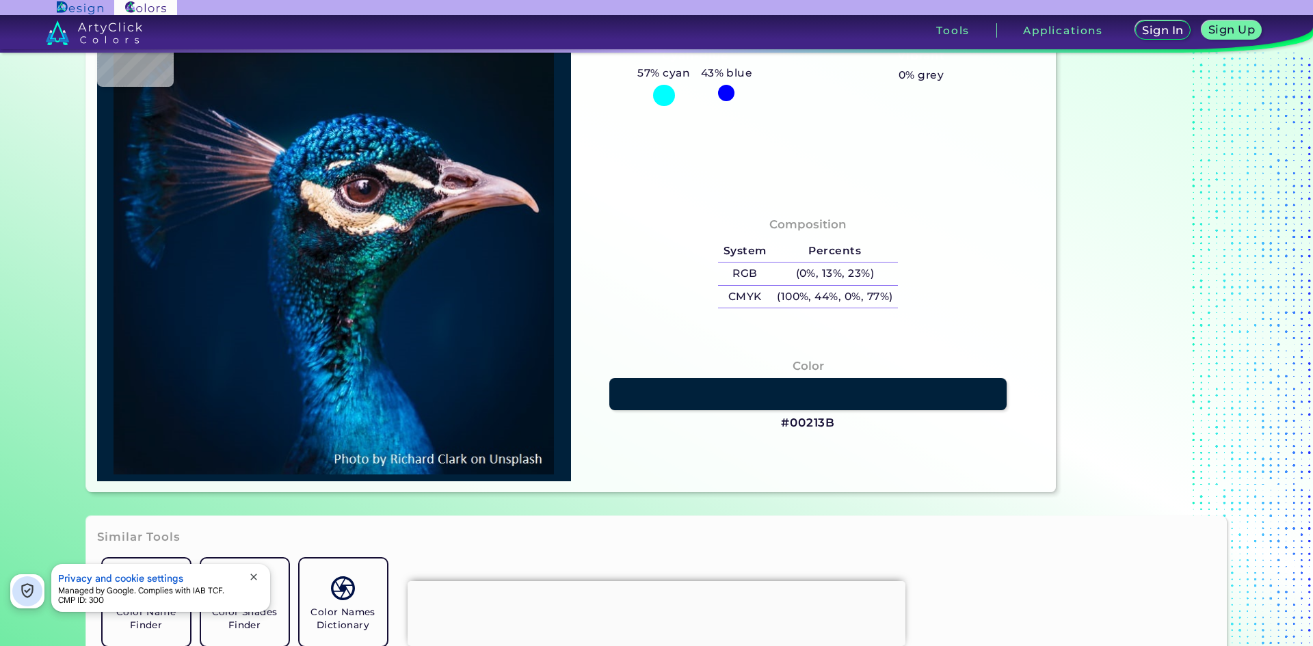
type input "#CBAFBE"
type input "#b199a3"
type input "#B199A3"
type input "#e6cdd9"
type input "#E6CDD9"
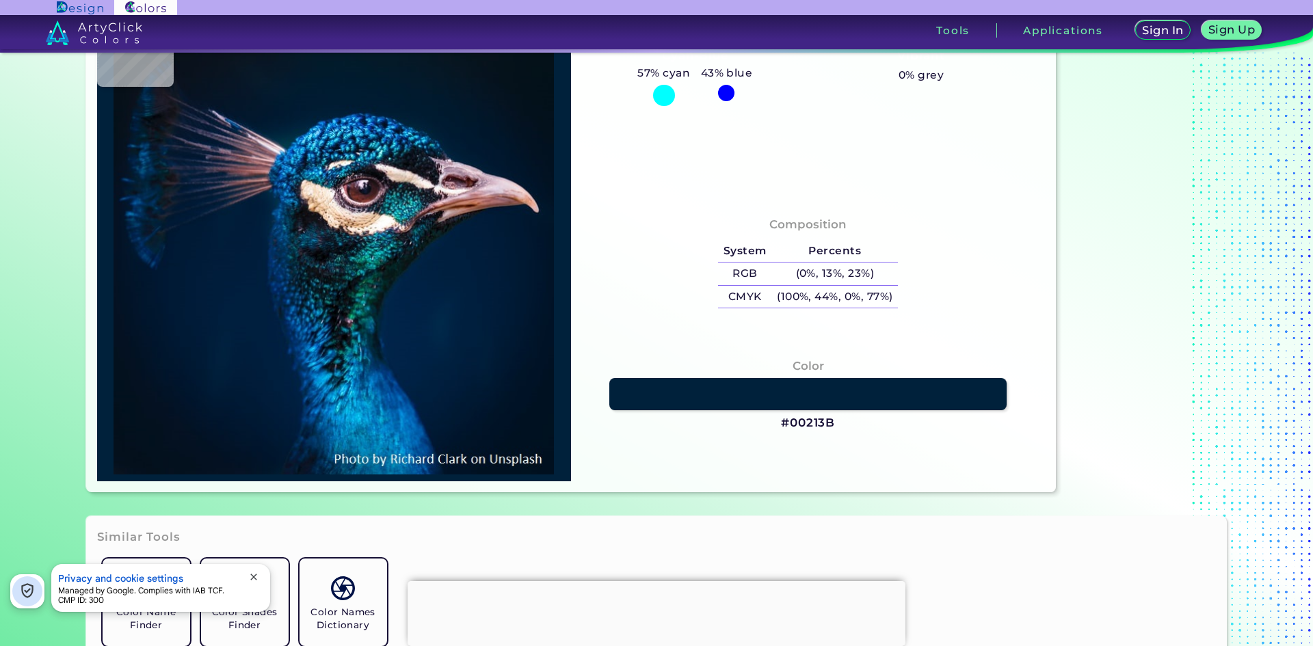
type input "#af96ac"
type input "#AF96AC"
type input "#ab93ac"
type input "#AB93AC"
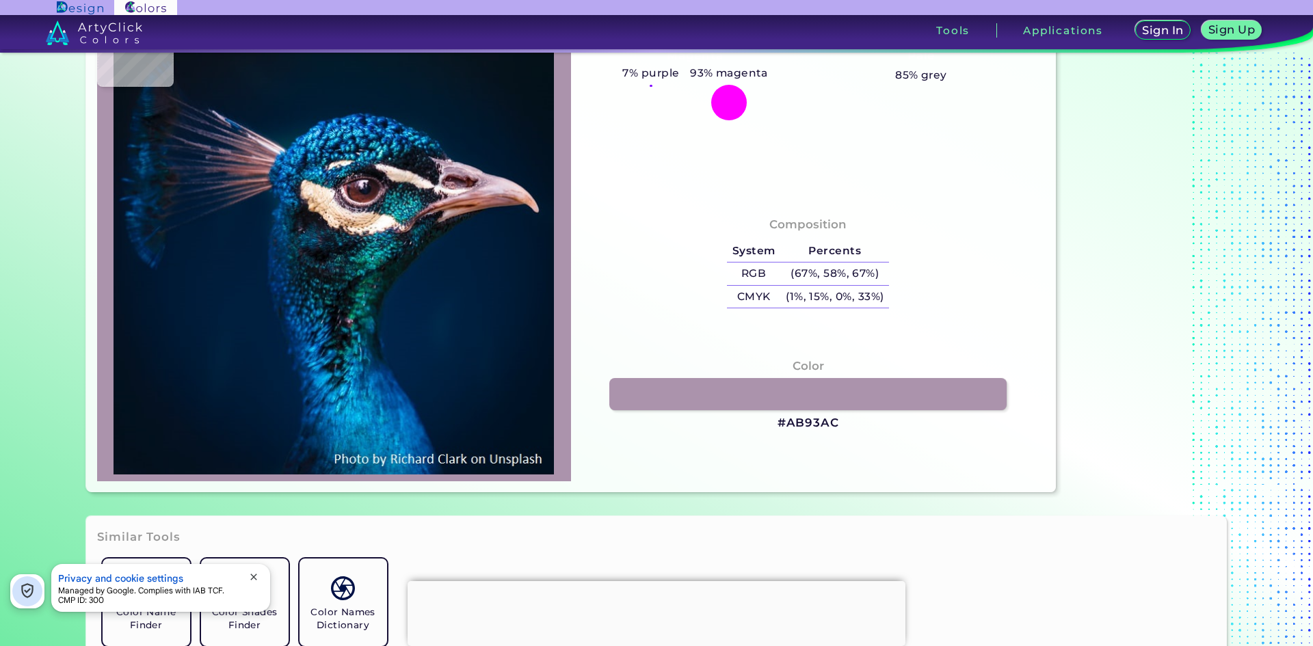
type input "#c3a2b0"
type input "#C3A2B0"
type input "#703f43"
type input "#703F43"
type input "#663236"
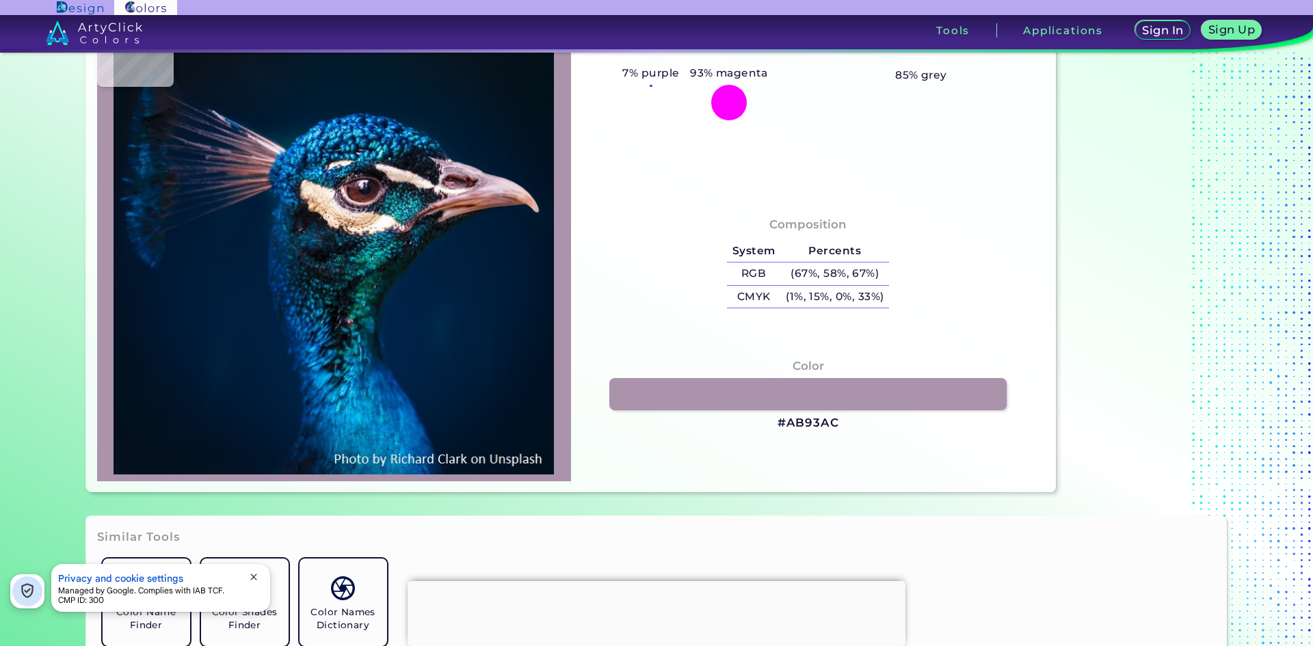
type input "#663236"
type input "#6a363a"
type input "#6A363A"
type input "#532126"
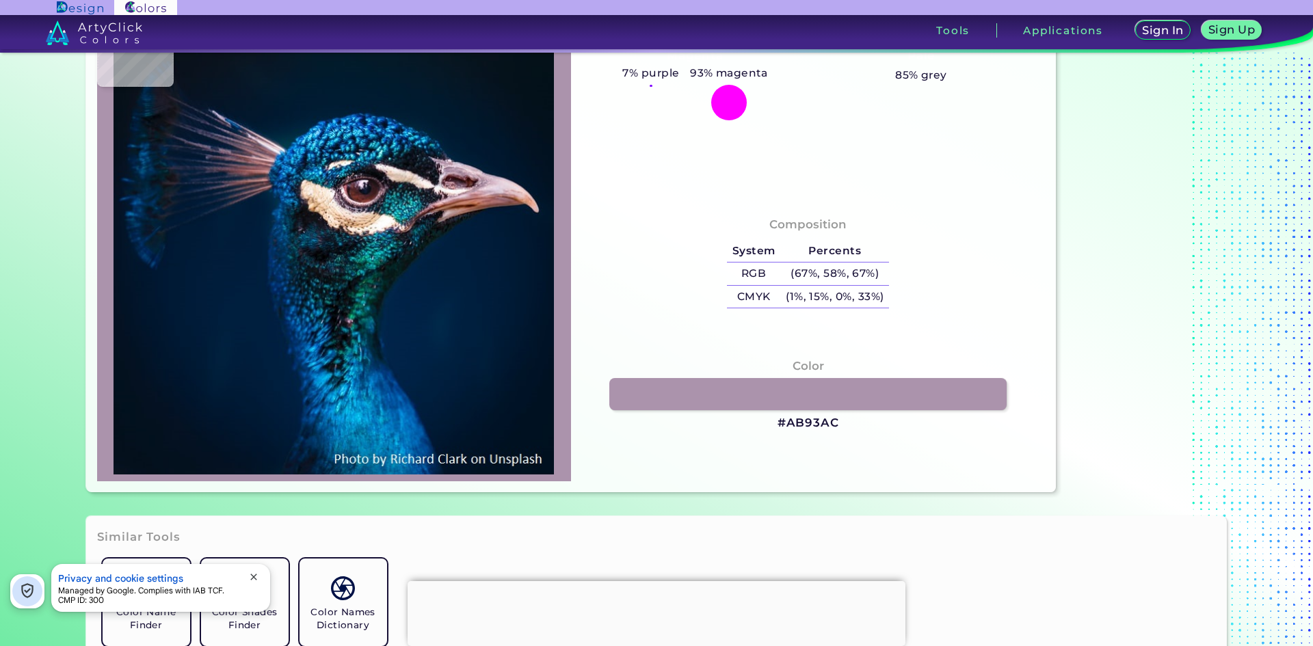
type input "#3e0f16"
type input "#3E0F16"
type input "#30060d"
type input "#30060D"
type input "#2e1418"
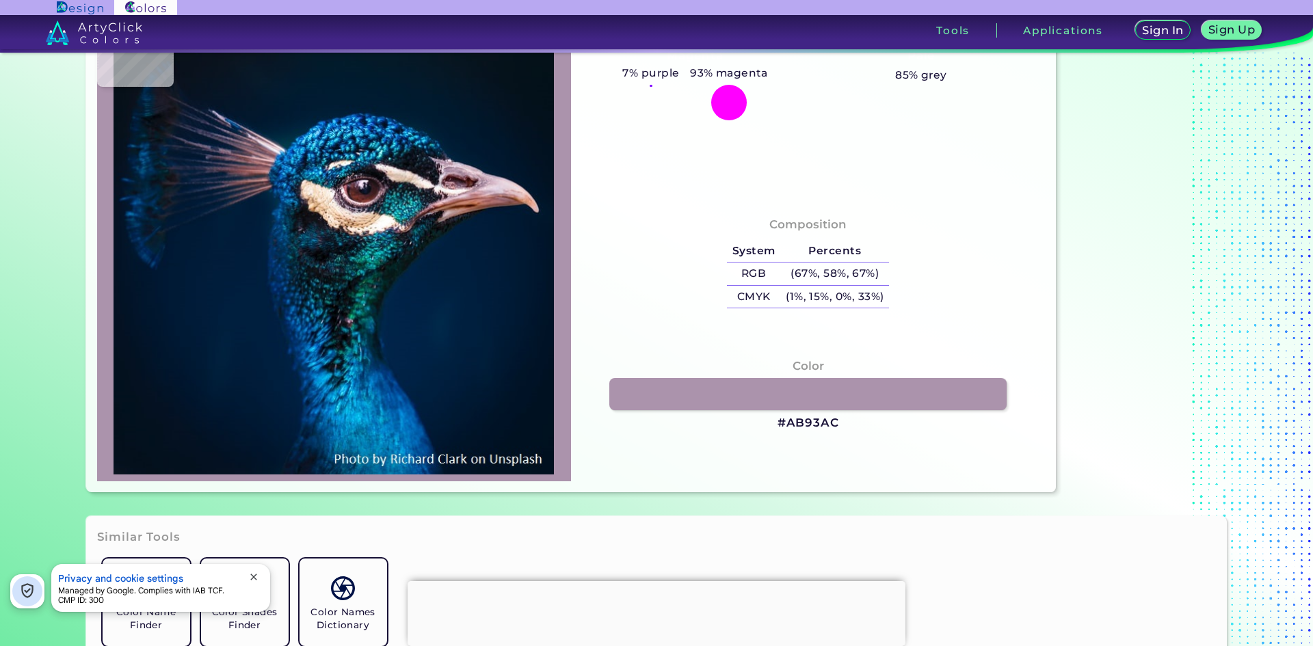
type input "#2E1418"
type input "#2c1a21"
type input "#2C1A21"
type input "#6d4448"
type input "#6D4448"
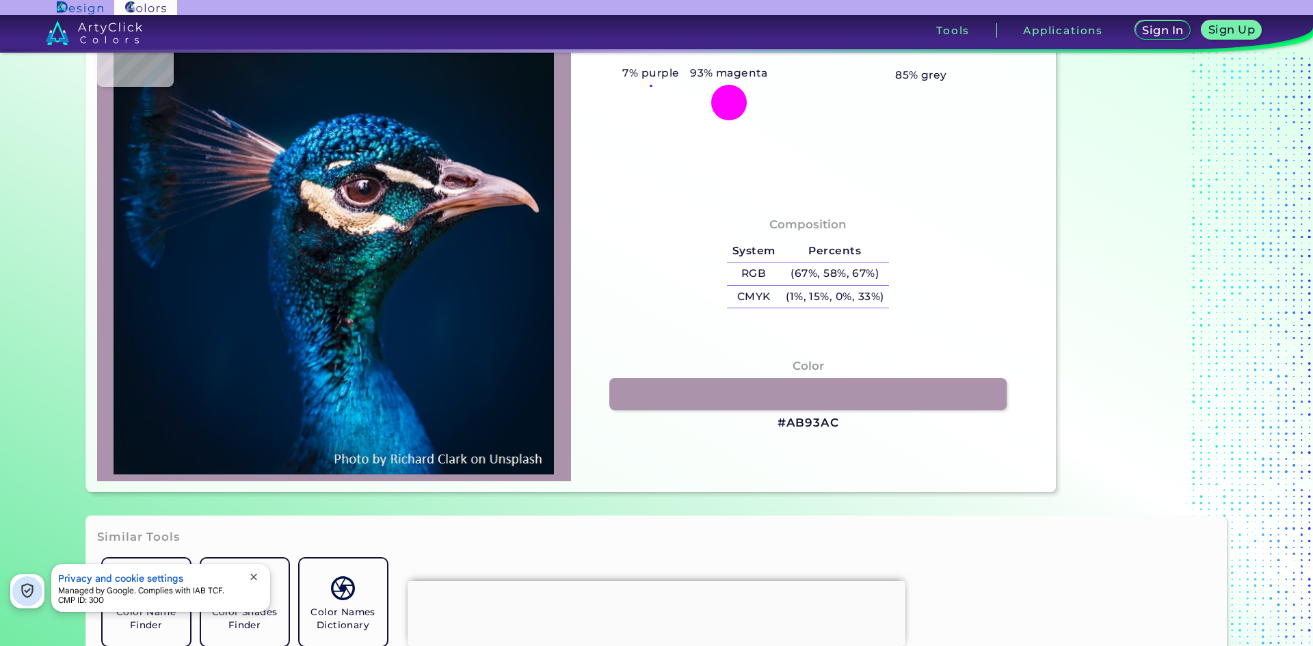
type input "#5e3731"
type input "#5E3731"
type input "#c09faa"
type input "#C09FAA"
type input "#9f8090"
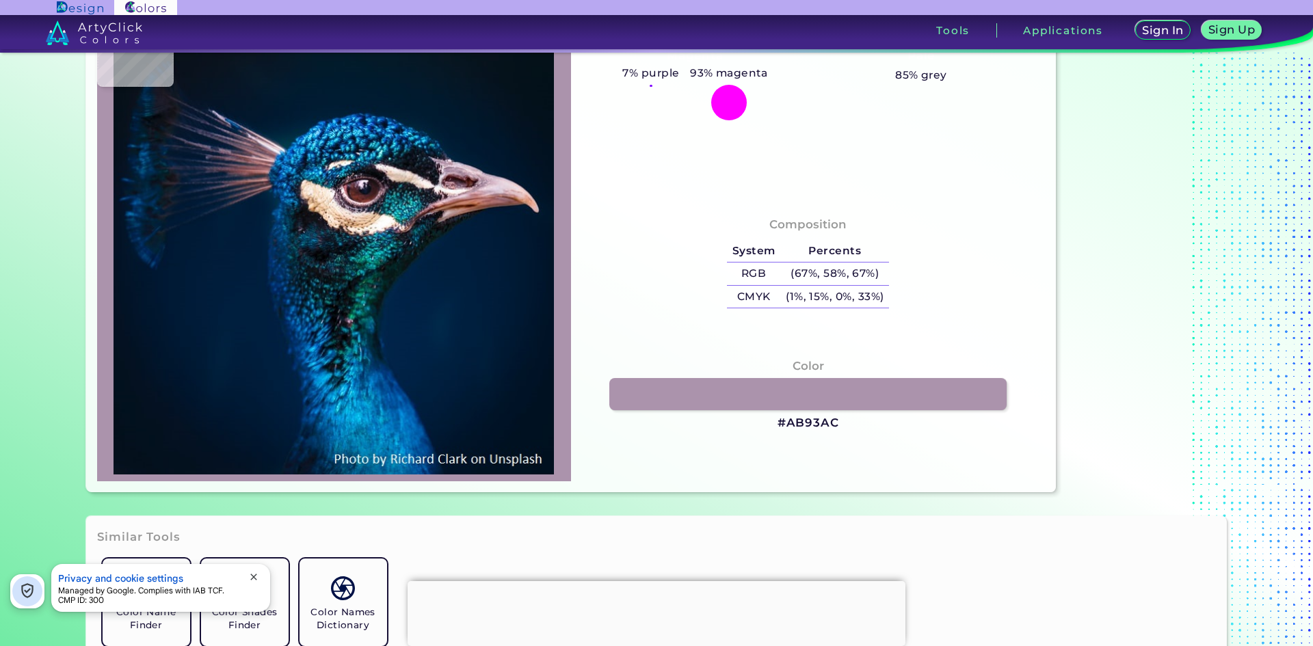
type input "#9F8090"
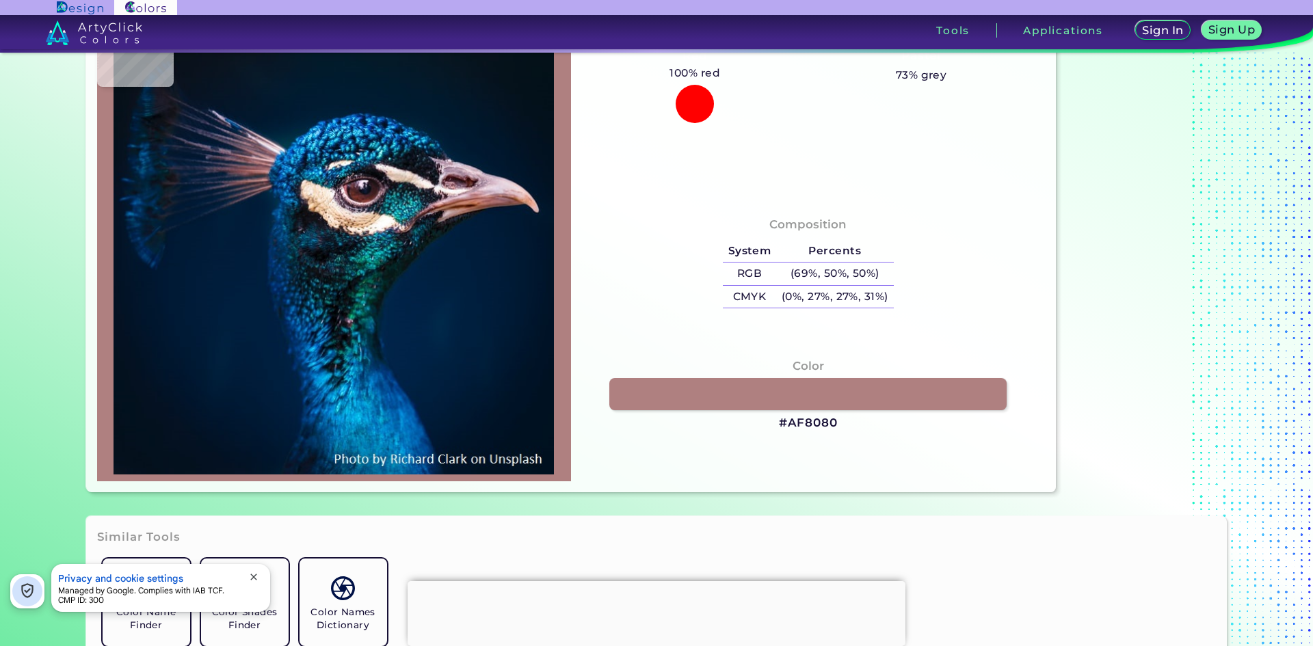
click at [503, 196] on img at bounding box center [334, 246] width 460 height 458
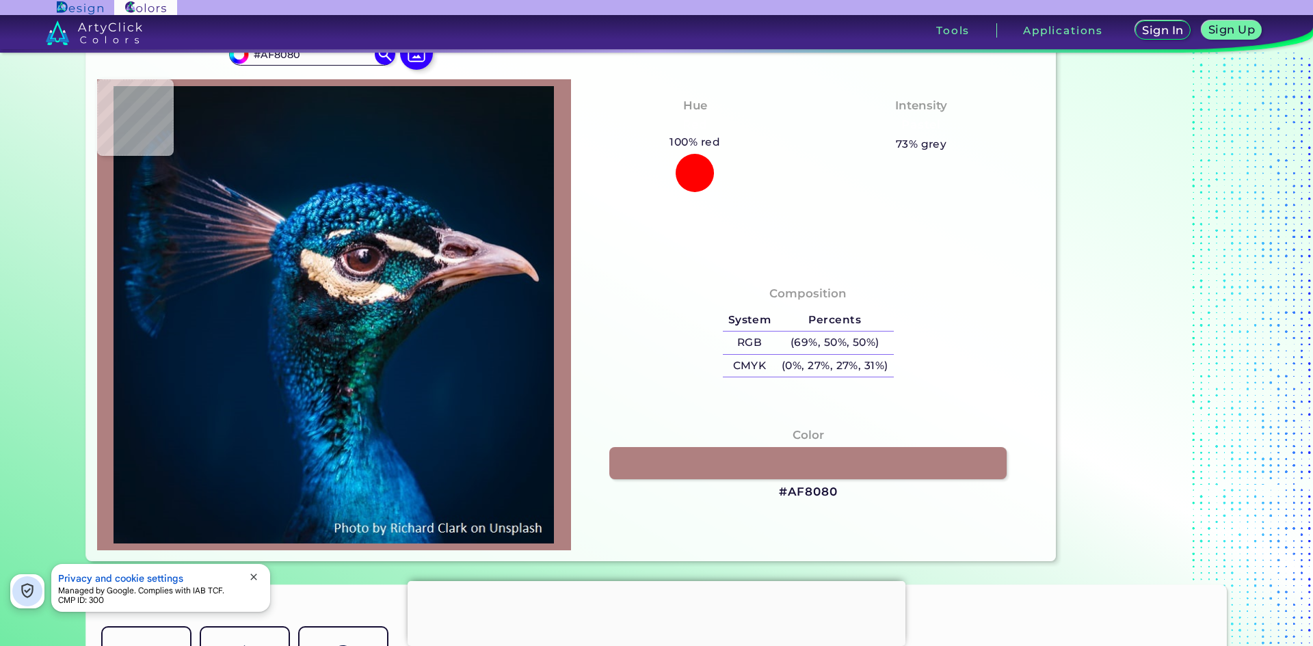
scroll to position [0, 0]
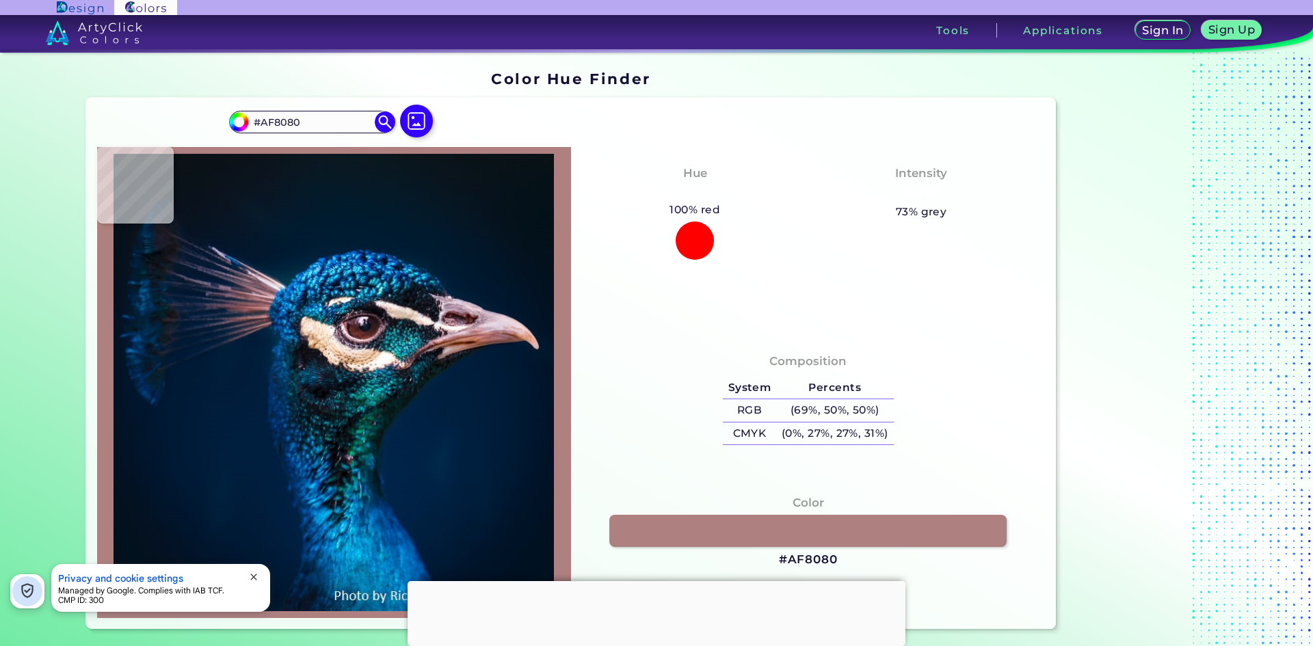
click at [146, 257] on div at bounding box center [334, 382] width 474 height 471
click at [395, 306] on img at bounding box center [334, 383] width 460 height 458
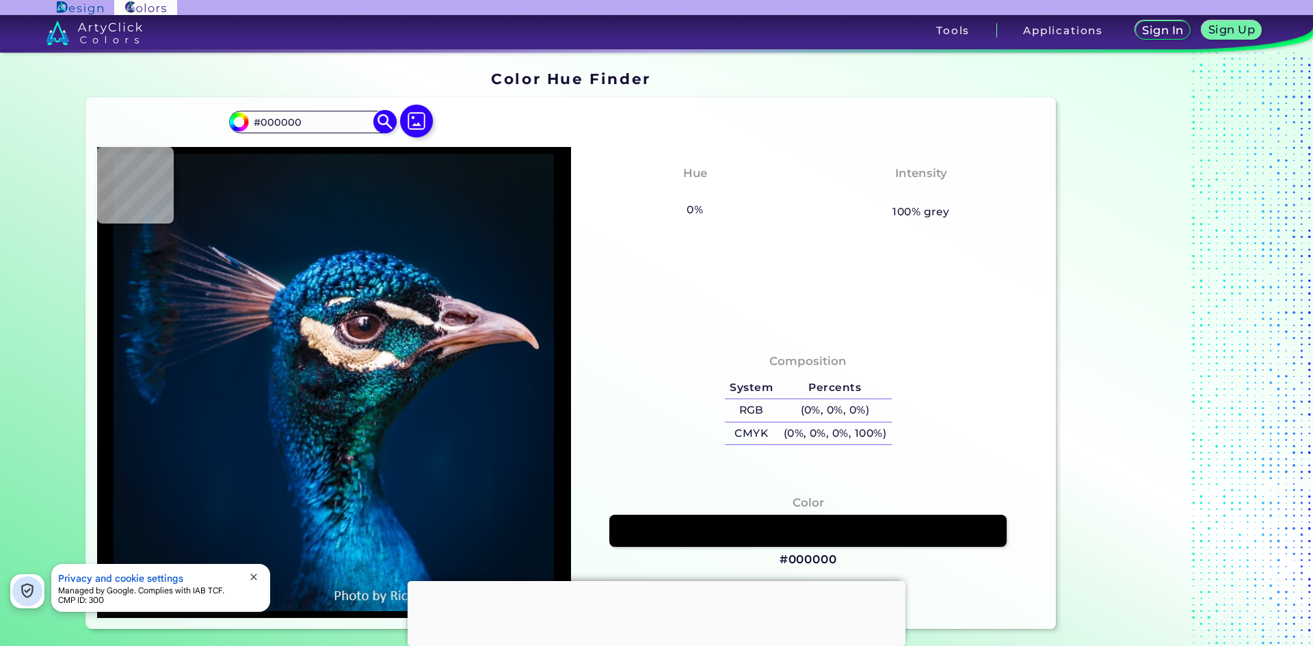
drag, startPoint x: 1089, startPoint y: 480, endPoint x: 233, endPoint y: 122, distance: 928.2
click at [233, 122] on input "#000000" at bounding box center [236, 120] width 17 height 17
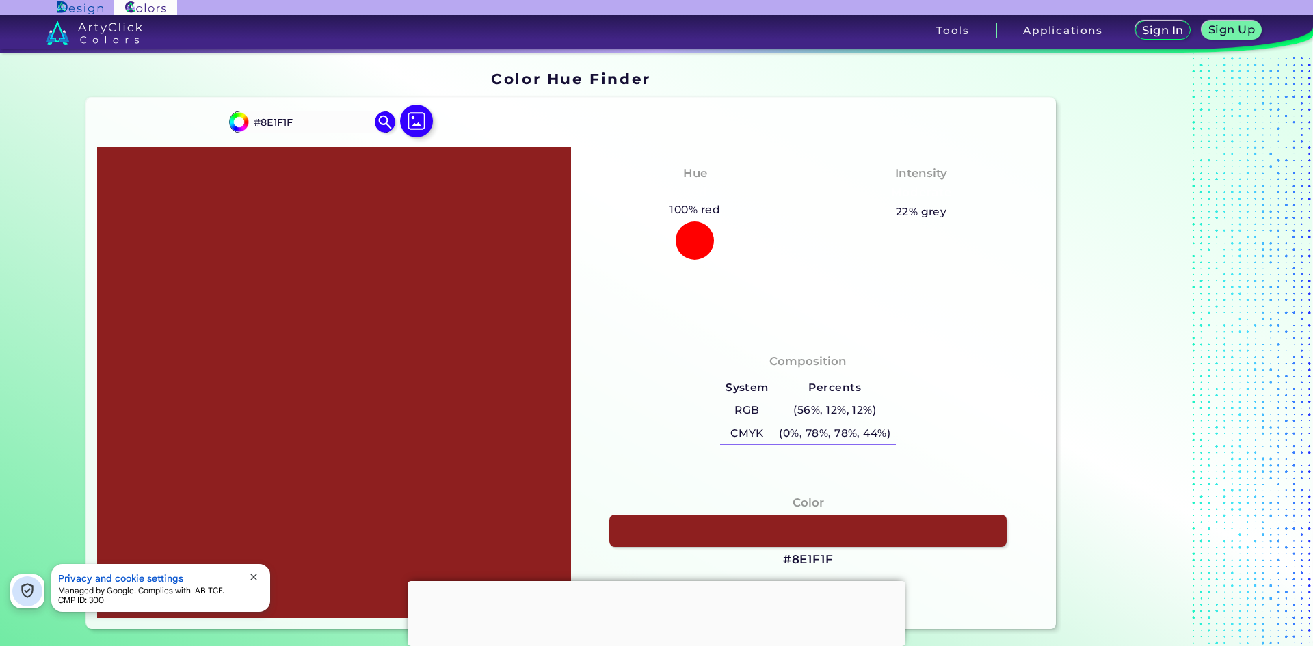
click at [571, 137] on div "#8e1f1f #8E1F1F Acadia ◉ Acid Green ◉ Aero Blue ◉ Alabaster ◉ Albescent White ◉…" at bounding box center [571, 364] width 971 height 532
